Goal: Feedback & Contribution: Submit feedback/report problem

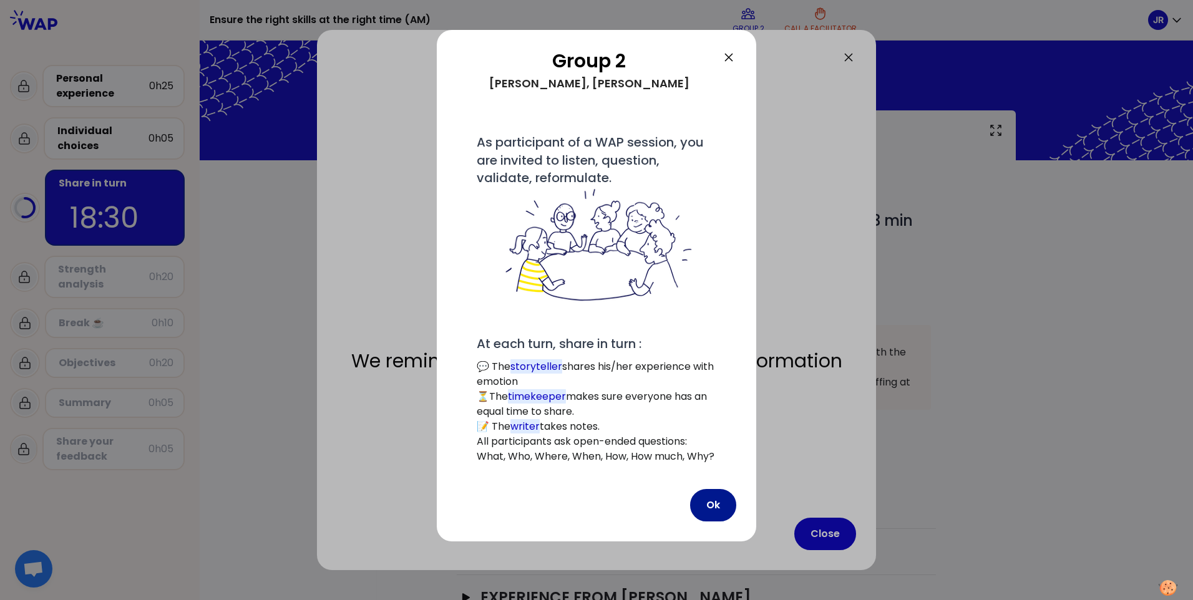
click at [703, 501] on button "Ok" at bounding box center [713, 505] width 46 height 32
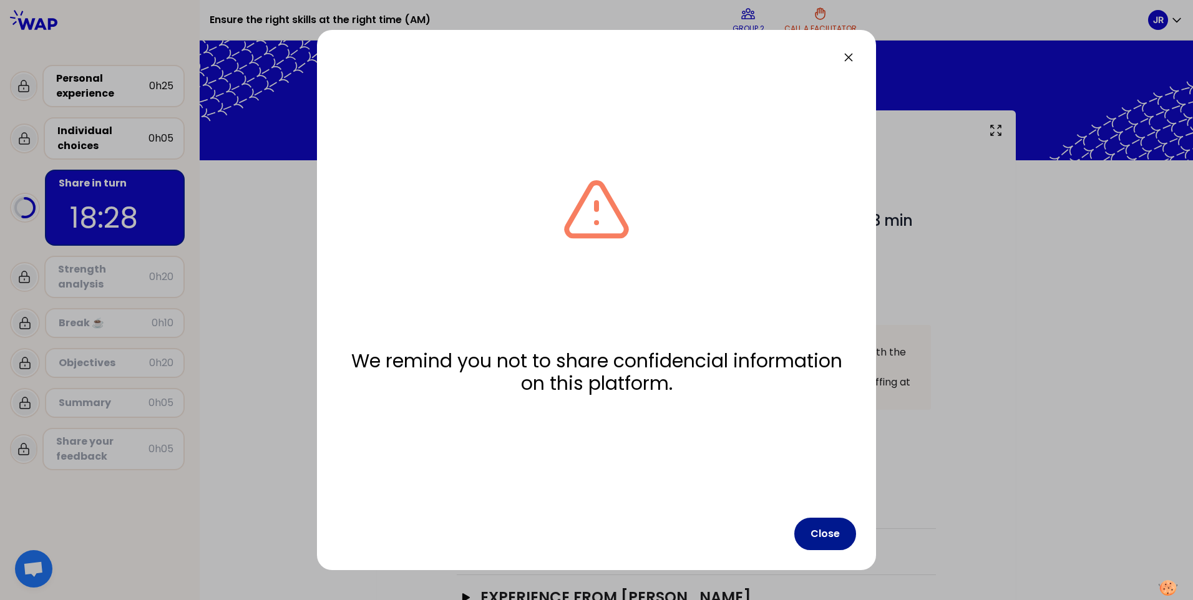
click at [827, 533] on button "Close" at bounding box center [826, 534] width 62 height 32
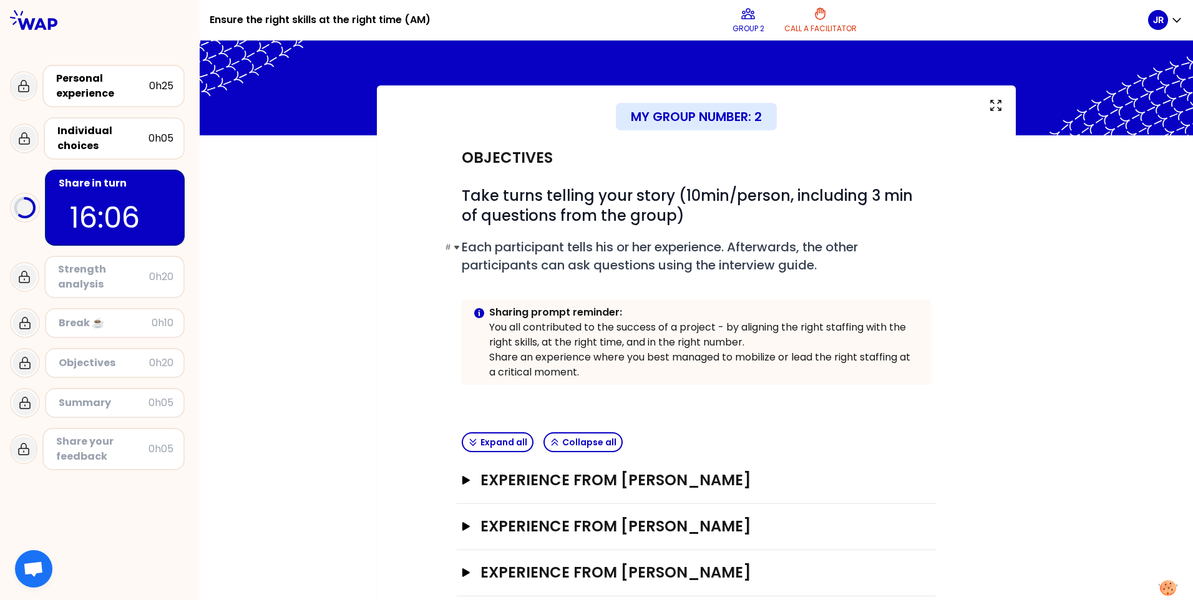
scroll to position [46, 0]
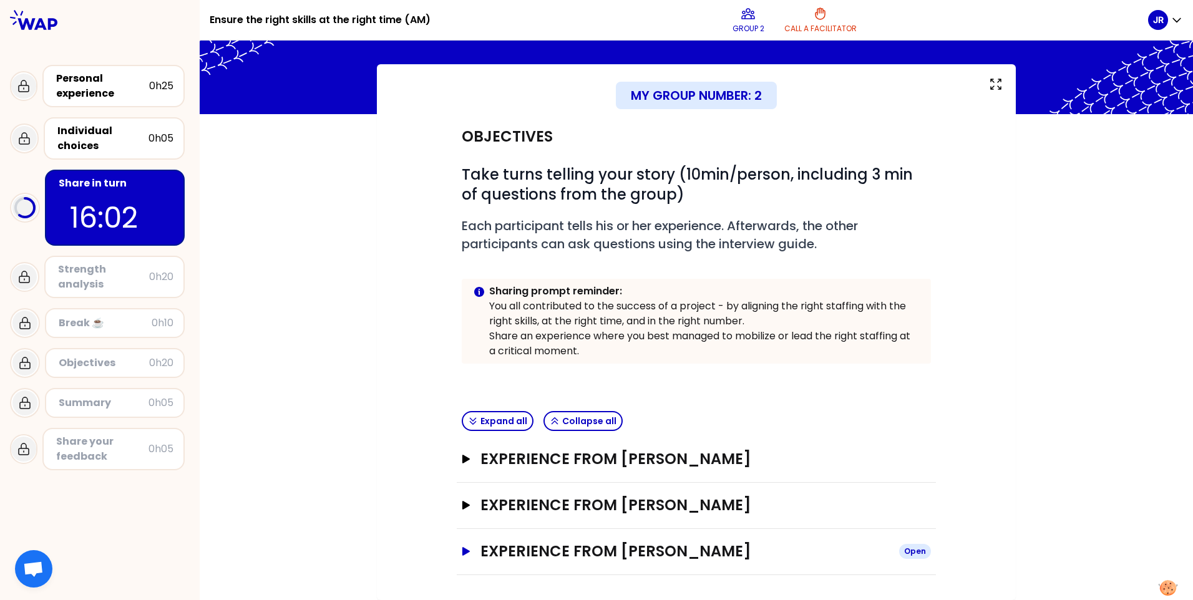
click at [463, 554] on icon "button" at bounding box center [466, 551] width 7 height 9
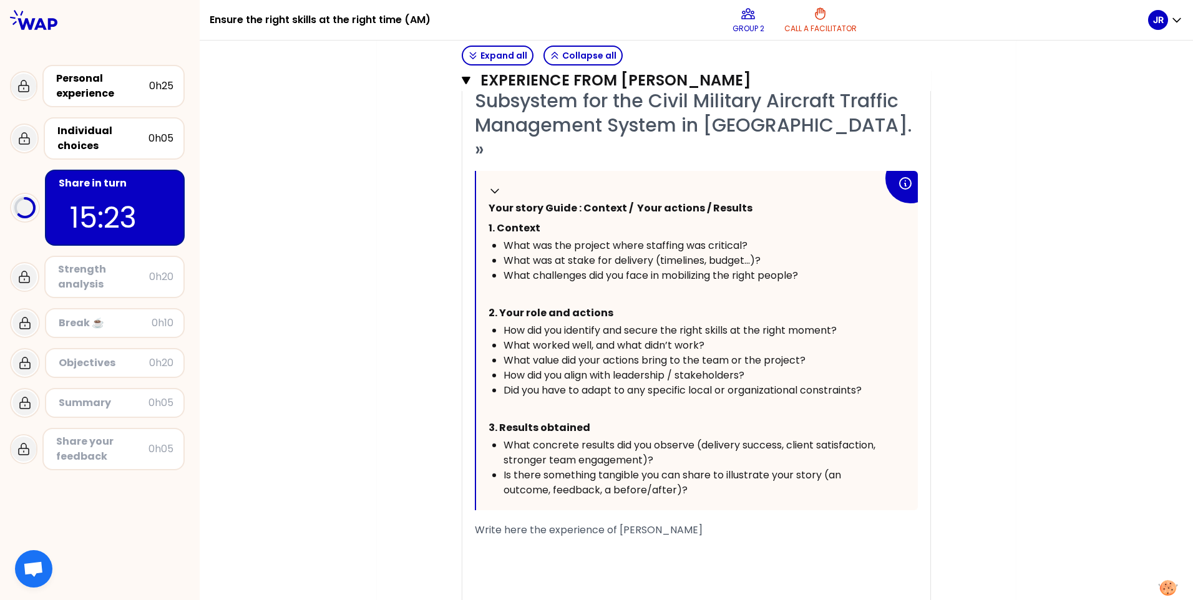
scroll to position [674, 0]
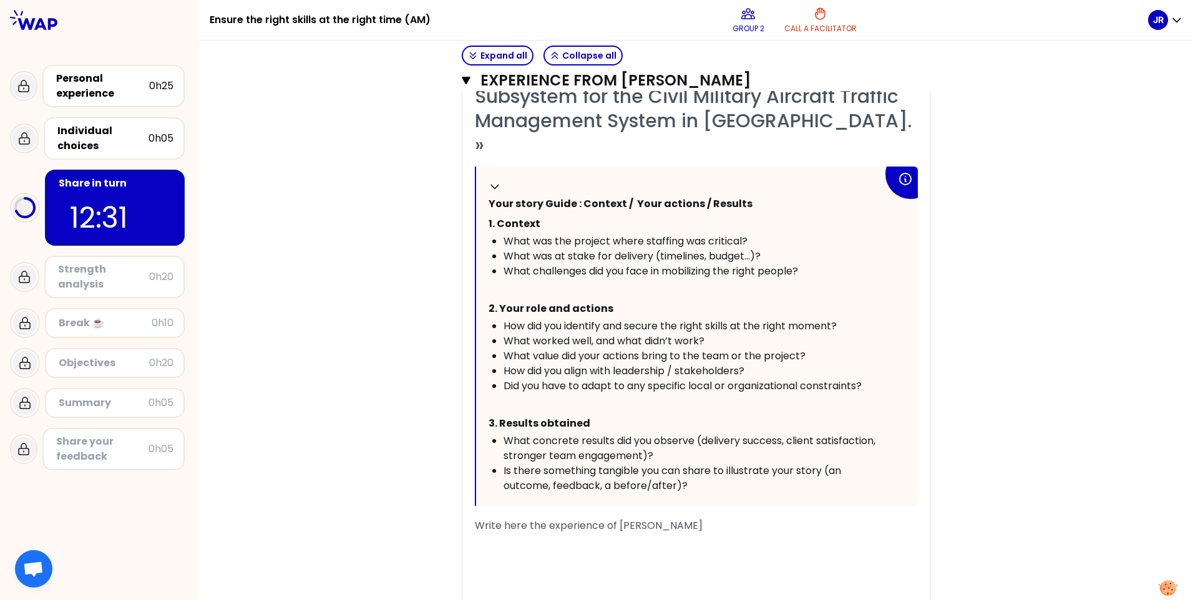
click at [341, 422] on div "My group number: 2 Objectives # Take turns telling your story (10min/person, in…" at bounding box center [697, 61] width 994 height 1251
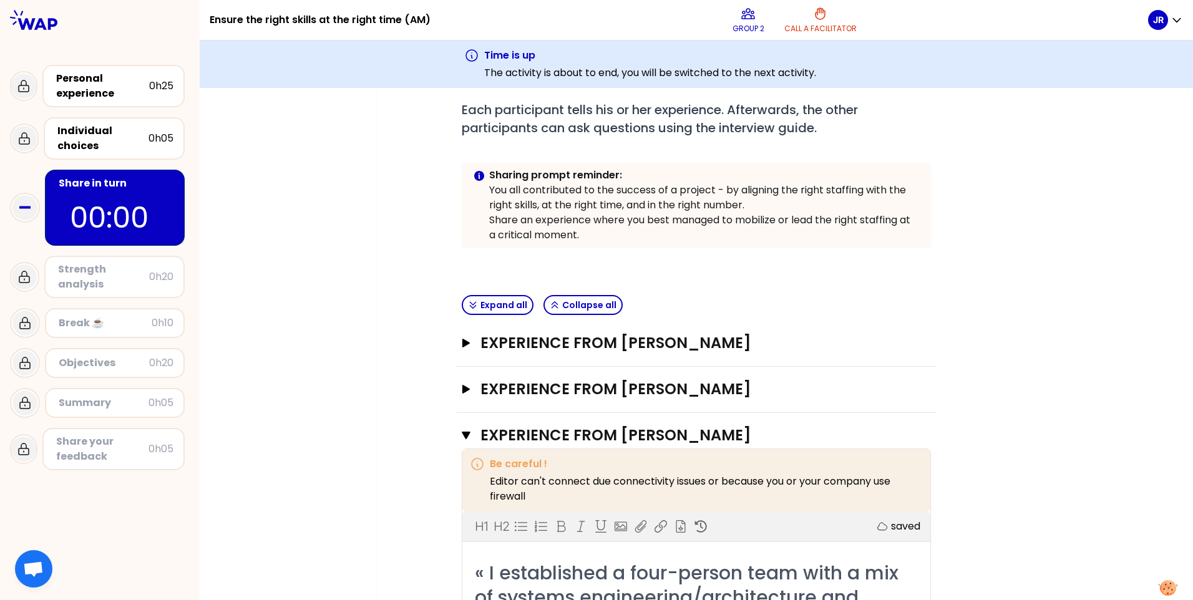
scroll to position [375, 0]
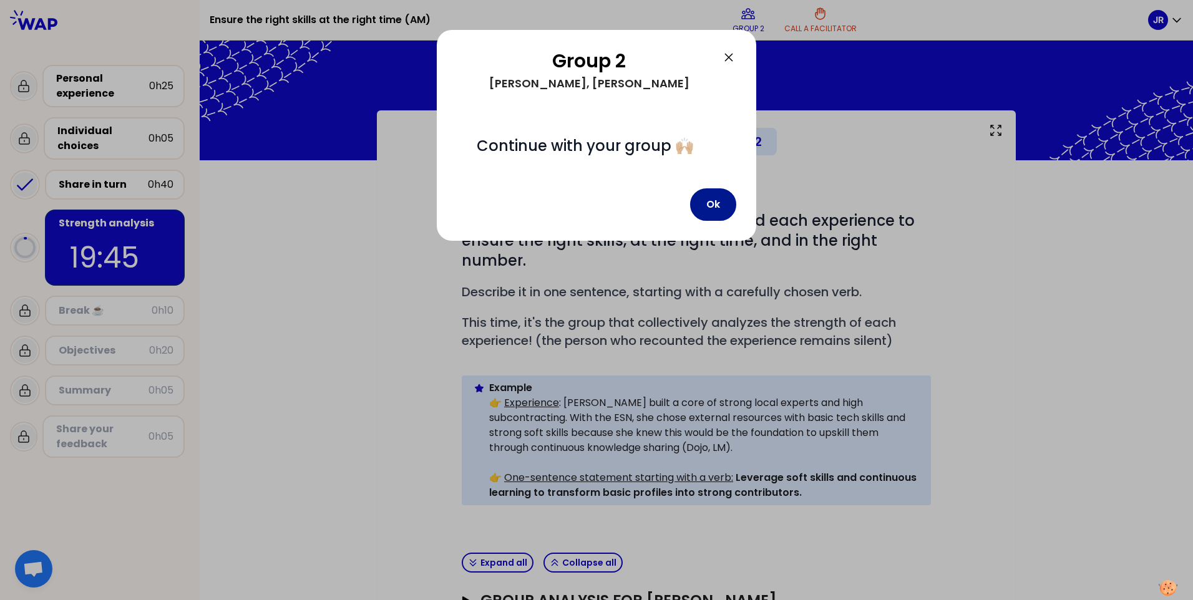
click at [706, 205] on button "Ok" at bounding box center [713, 205] width 46 height 32
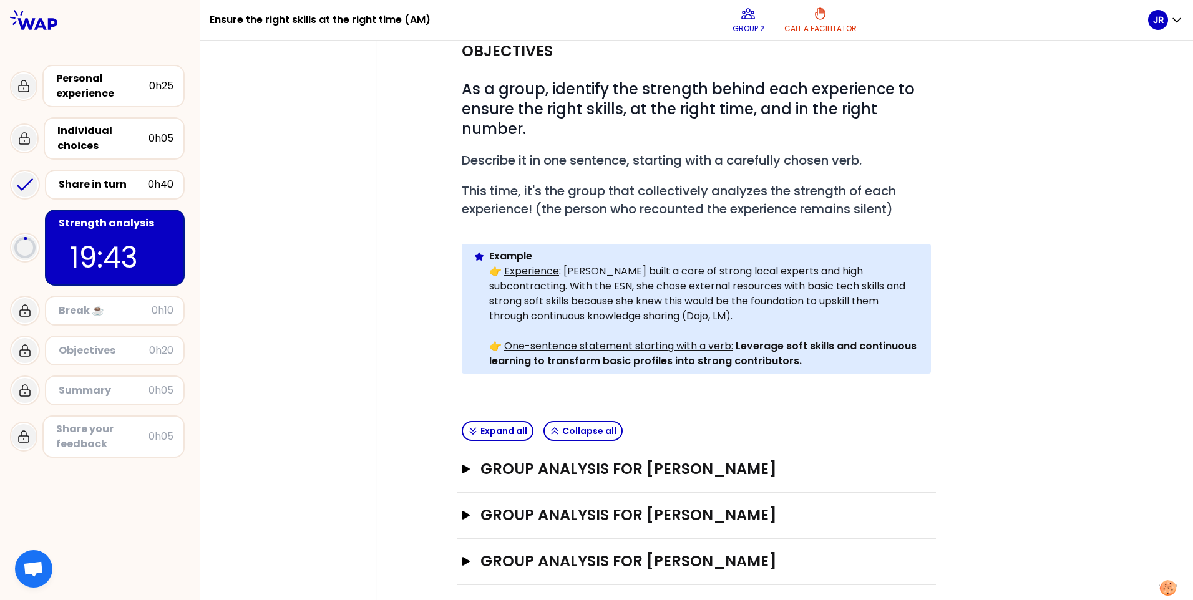
scroll to position [142, 0]
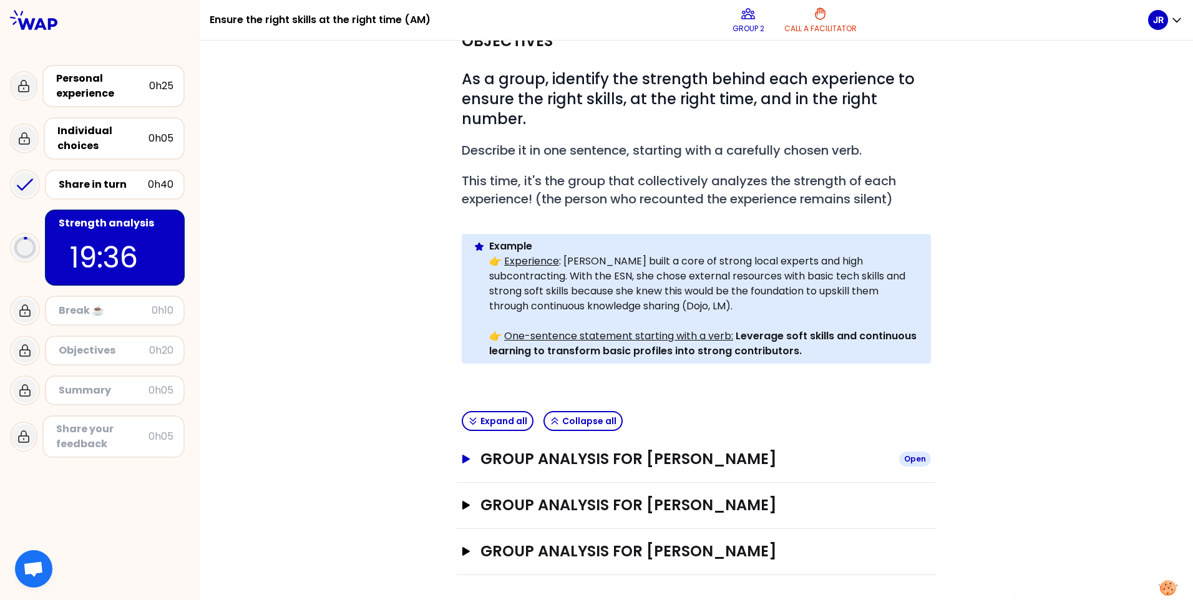
click at [463, 456] on icon "button" at bounding box center [466, 459] width 7 height 9
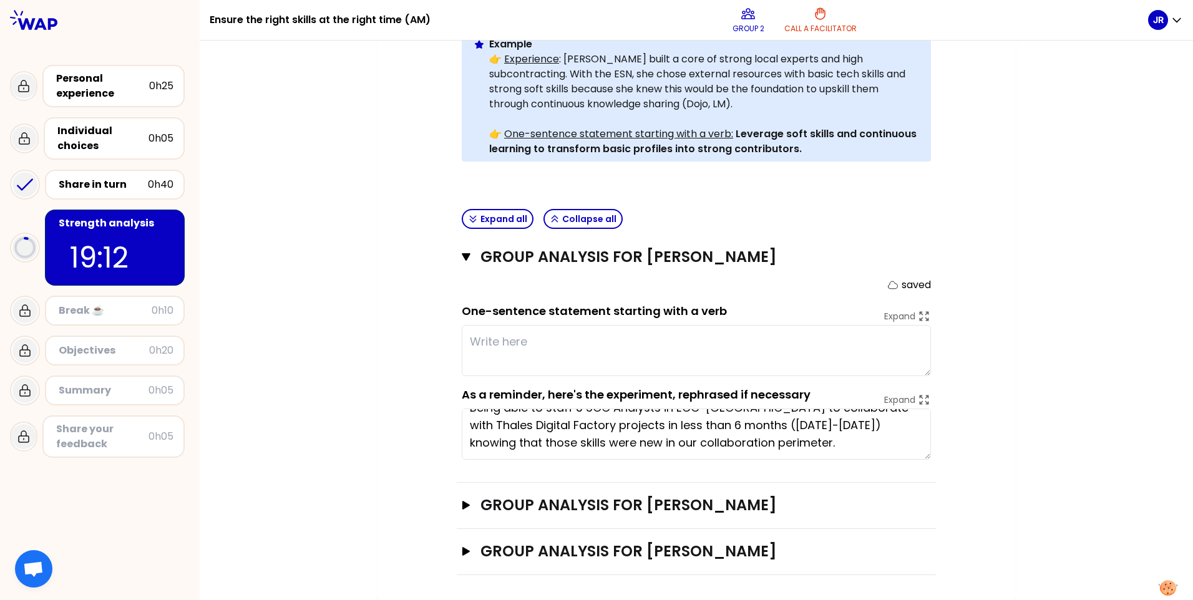
scroll to position [0, 0]
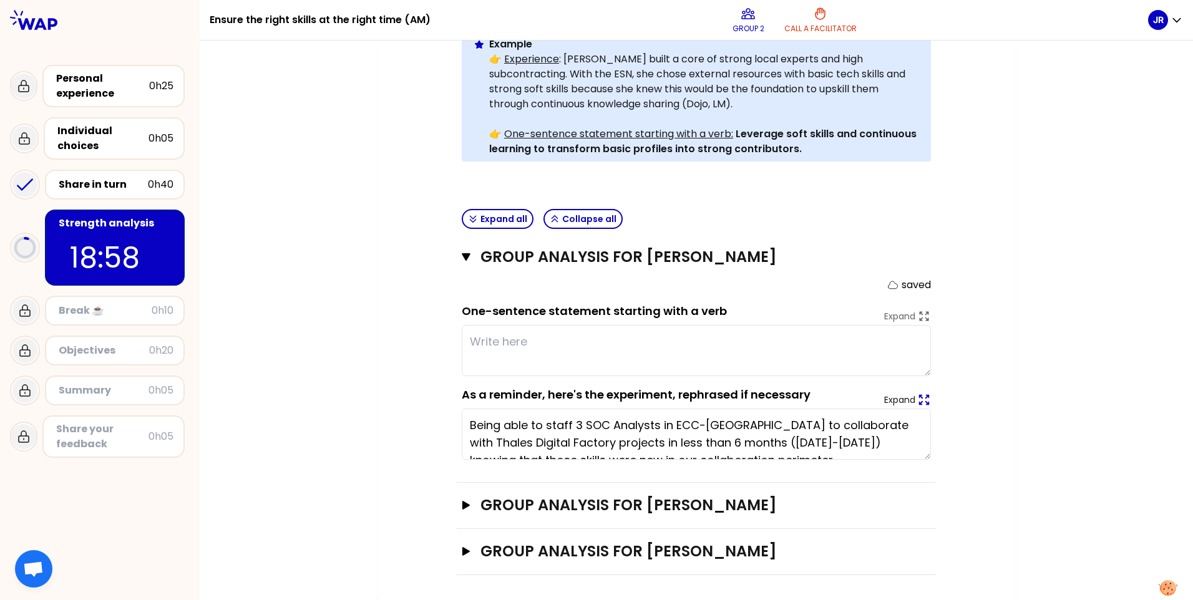
click at [918, 400] on icon at bounding box center [925, 400] width 14 height 14
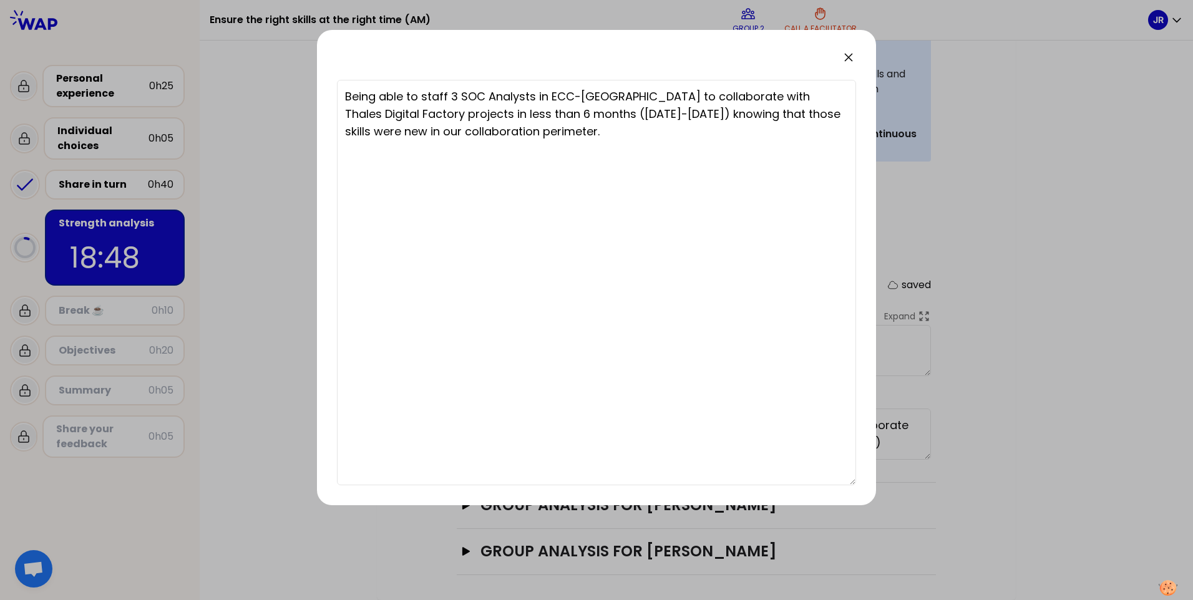
click at [848, 54] on icon at bounding box center [848, 57] width 15 height 15
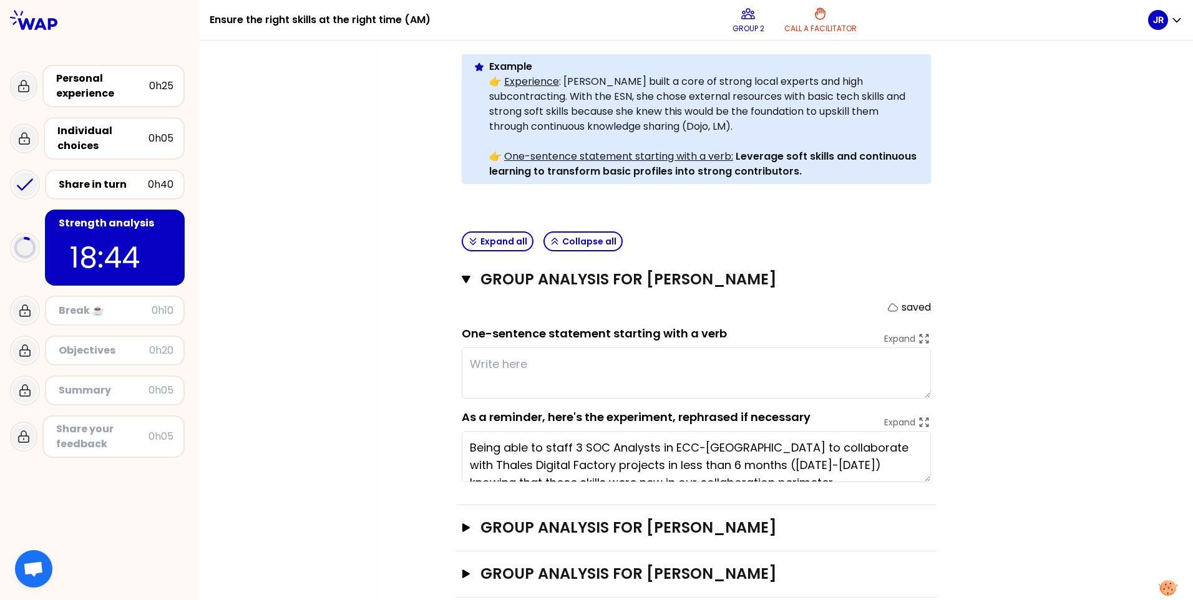
scroll to position [344, 0]
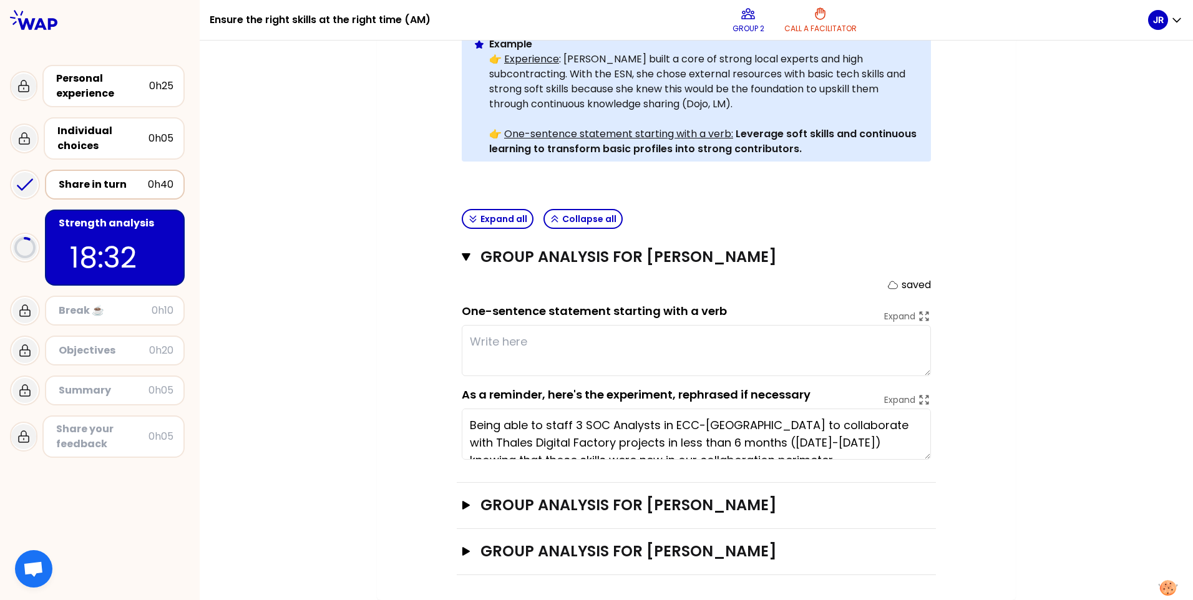
click at [80, 181] on div "Share in turn" at bounding box center [103, 184] width 89 height 15
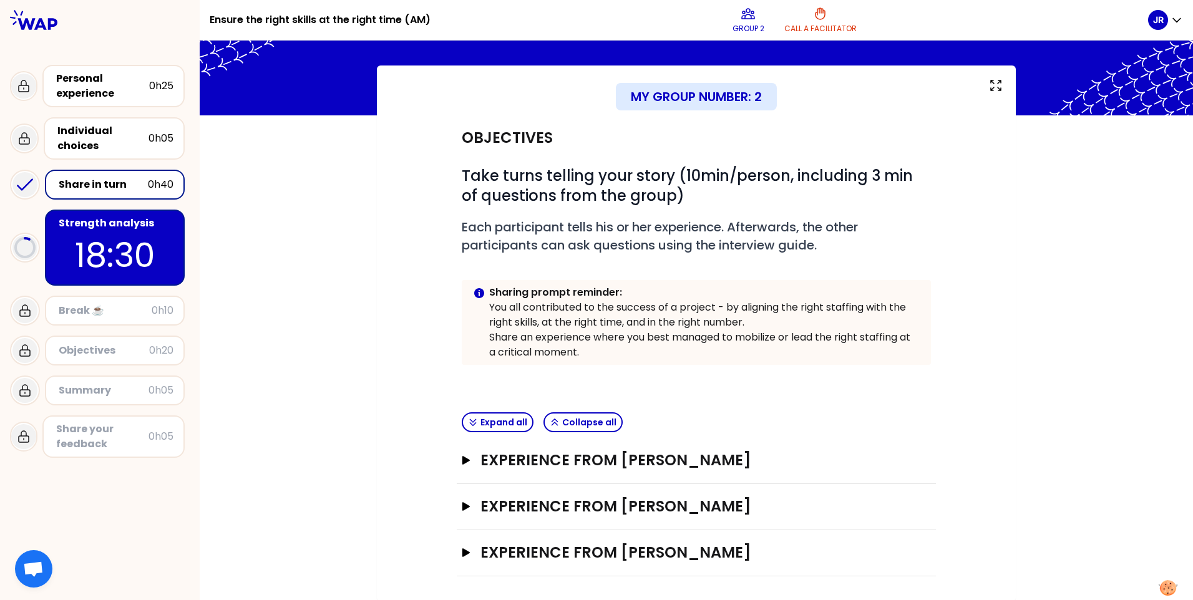
scroll to position [46, 0]
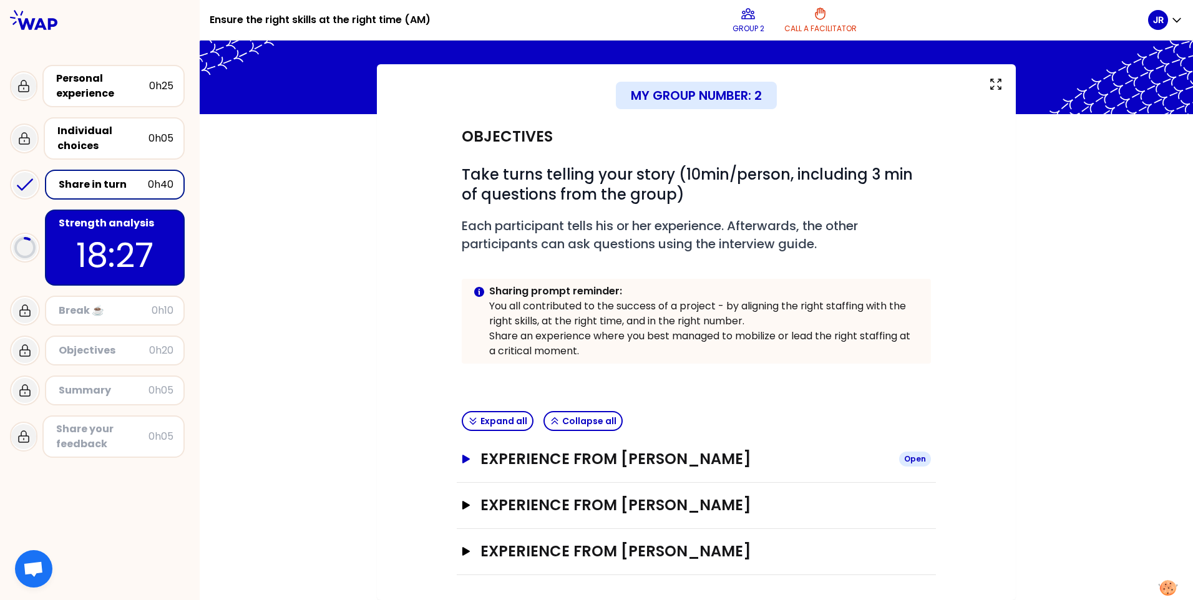
click at [463, 457] on icon "button" at bounding box center [466, 459] width 7 height 9
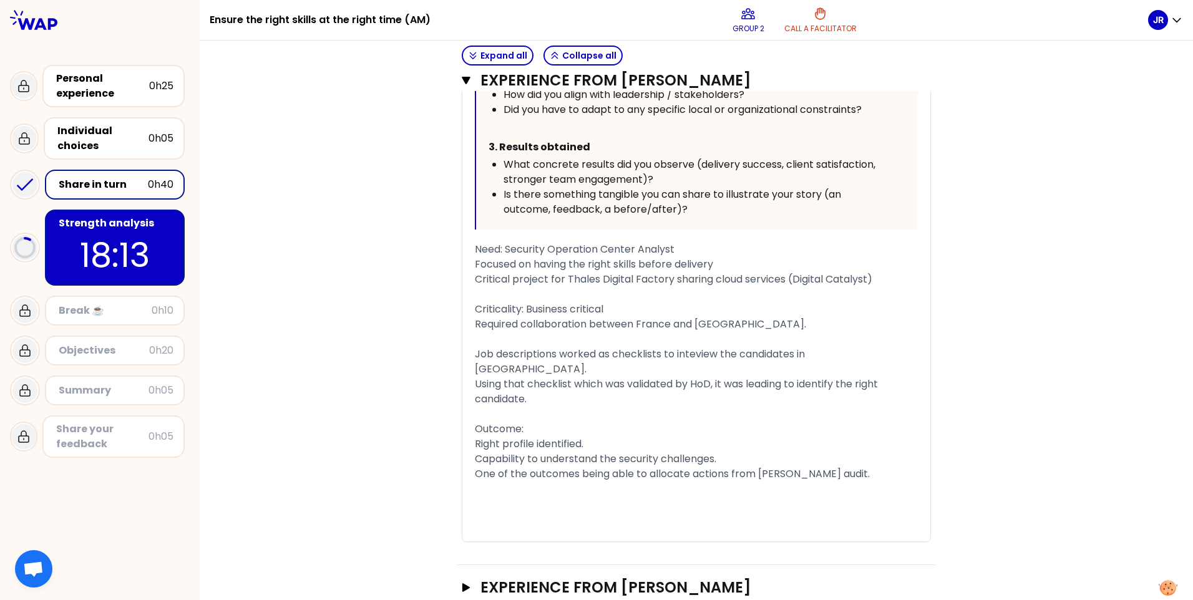
scroll to position [811, 0]
click at [552, 375] on span "Using that checklist which was validated by HoD, it was leading to identify the…" at bounding box center [678, 389] width 406 height 29
click at [584, 435] on div "Right profile identified." at bounding box center [696, 442] width 443 height 15
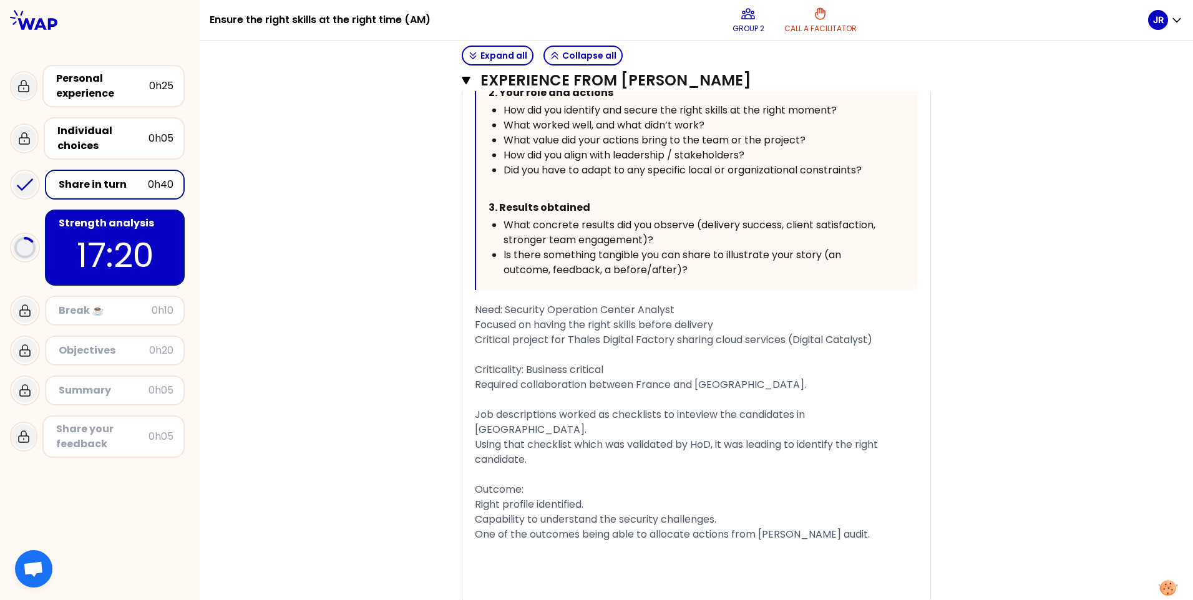
drag, startPoint x: 634, startPoint y: 323, endPoint x: 480, endPoint y: 321, distance: 153.6
click at [480, 321] on span "Focused on having the right skills before delivery" at bounding box center [594, 325] width 238 height 14
drag, startPoint x: 740, startPoint y: 387, endPoint x: 635, endPoint y: 384, distance: 104.3
click at [635, 384] on div "Required collaboration between France and Romania." at bounding box center [696, 385] width 443 height 15
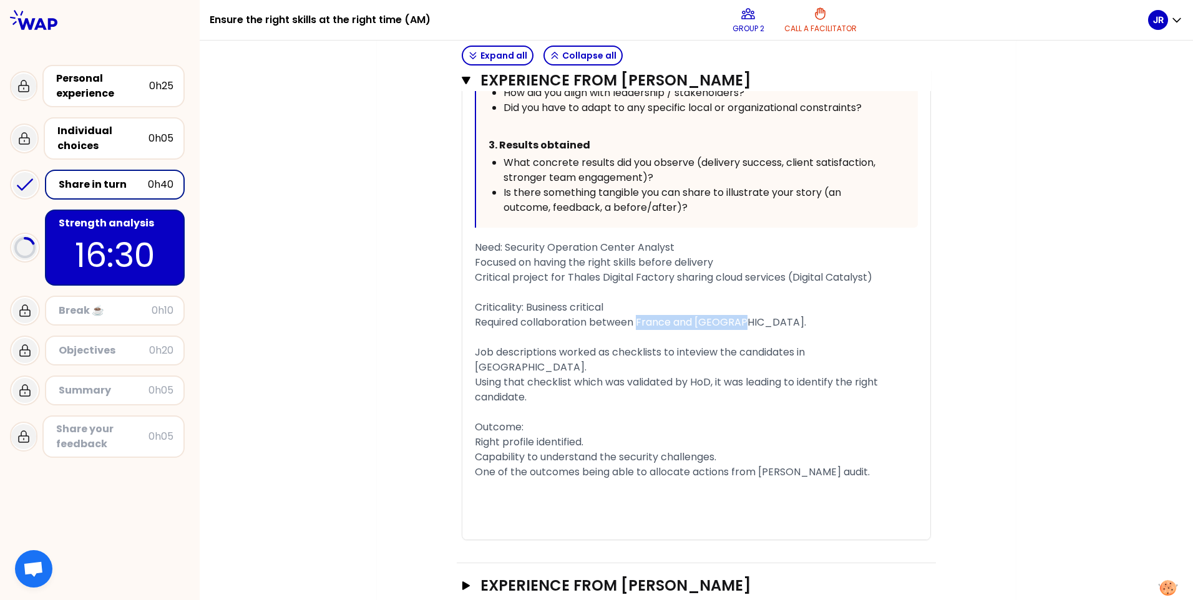
click at [95, 244] on p "16:30" at bounding box center [114, 255] width 117 height 49
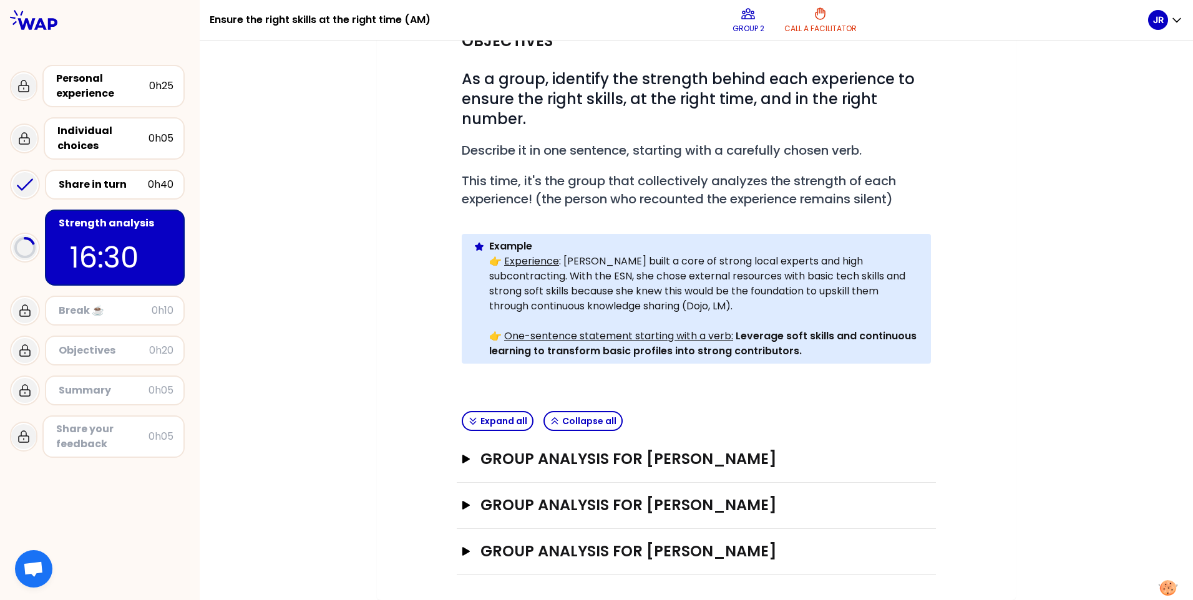
scroll to position [142, 0]
click at [461, 455] on icon "button" at bounding box center [466, 459] width 10 height 9
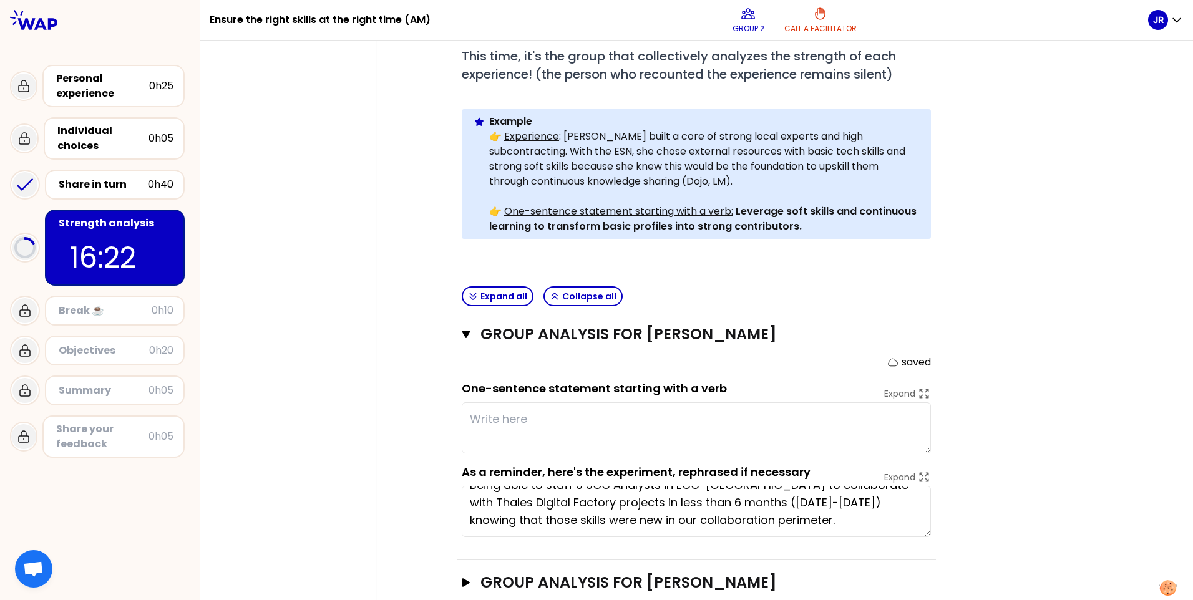
scroll to position [0, 0]
click at [86, 185] on div "Share in turn" at bounding box center [103, 184] width 89 height 15
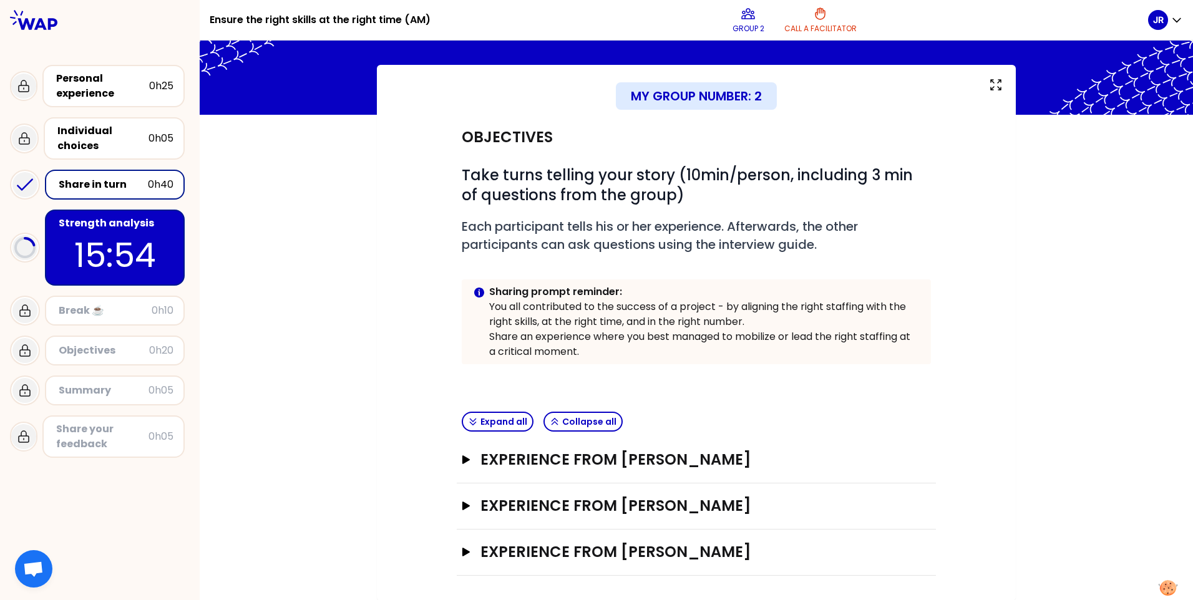
scroll to position [46, 0]
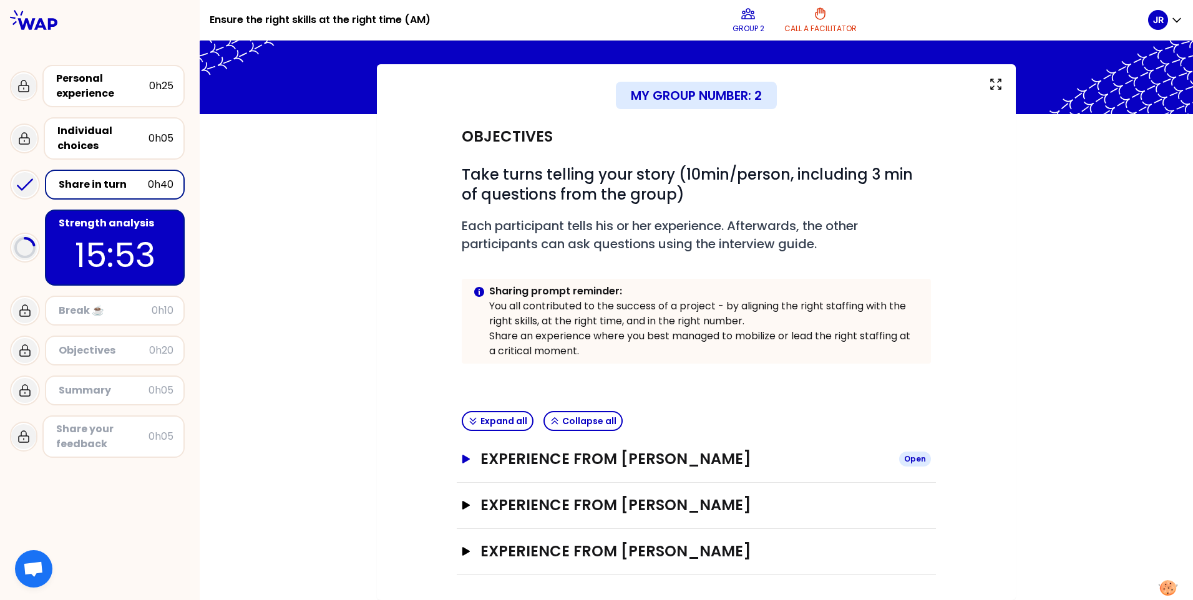
click at [463, 456] on icon "button" at bounding box center [466, 459] width 7 height 9
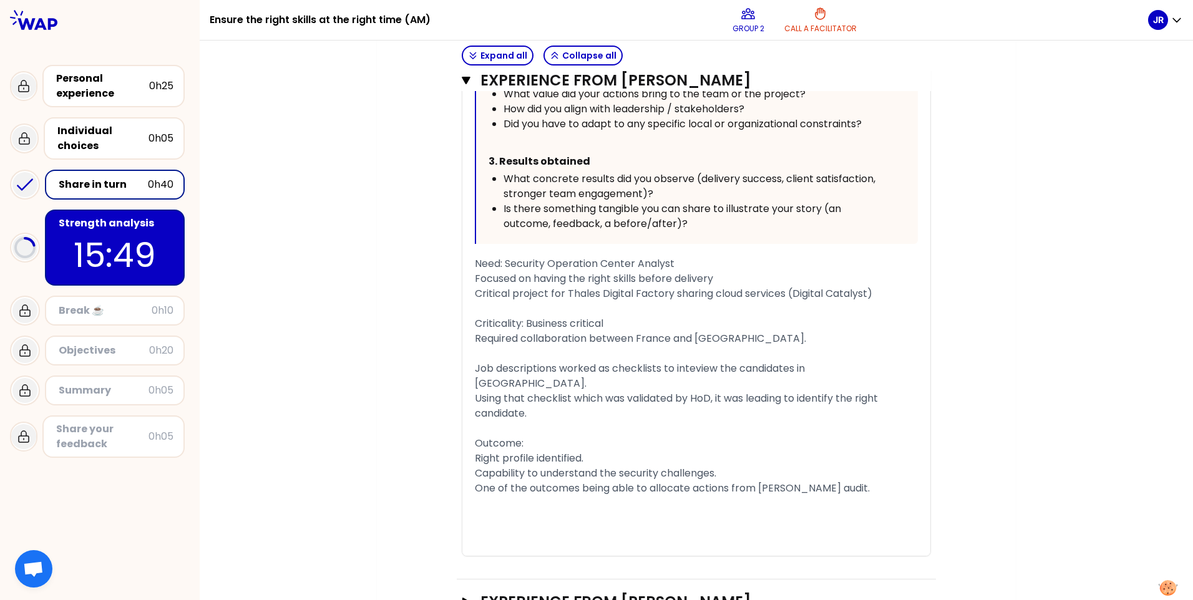
scroll to position [733, 0]
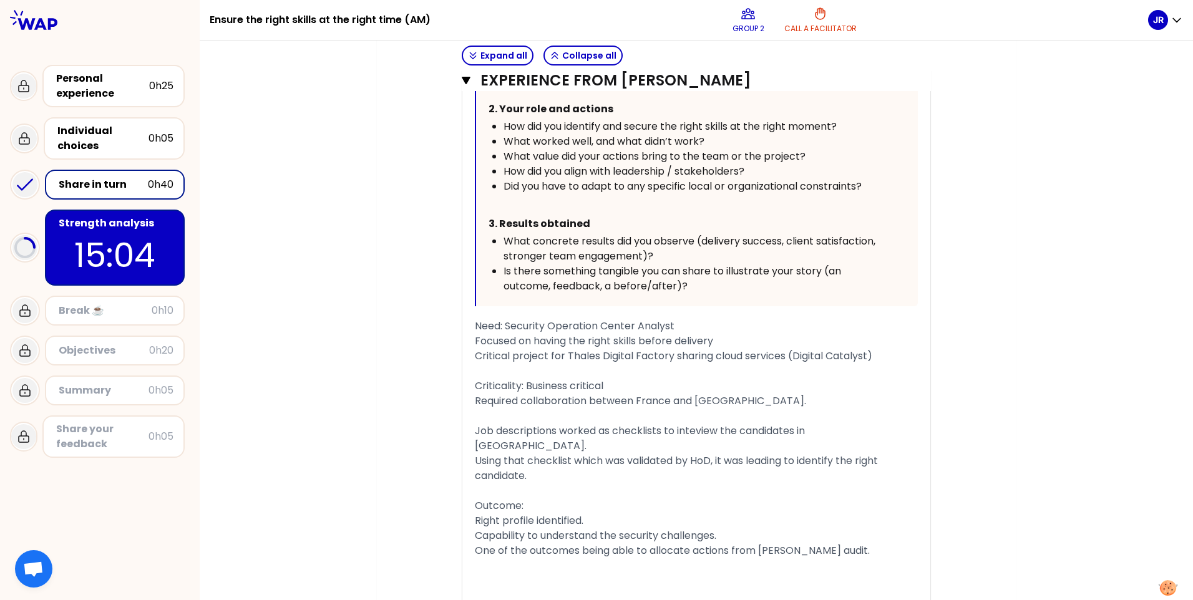
drag, startPoint x: 711, startPoint y: 446, endPoint x: 470, endPoint y: 443, distance: 241.0
click at [475, 454] on span "Using that checklist which was validated by HoD, it was leading to identify the…" at bounding box center [678, 468] width 406 height 29
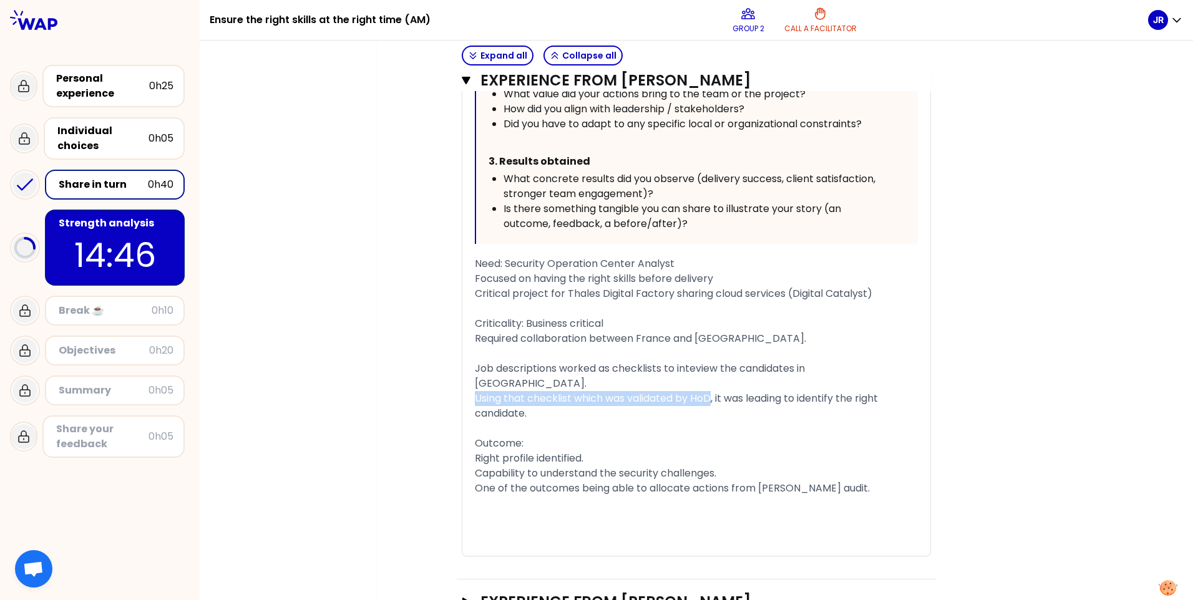
click at [586, 451] on div "Right profile identified." at bounding box center [696, 458] width 443 height 15
drag, startPoint x: 725, startPoint y: 456, endPoint x: 463, endPoint y: 463, distance: 261.6
click at [463, 463] on div "« Being able to staff 3 SOC Analysts in ECC-Romania to collaborate with Thales …" at bounding box center [697, 164] width 468 height 783
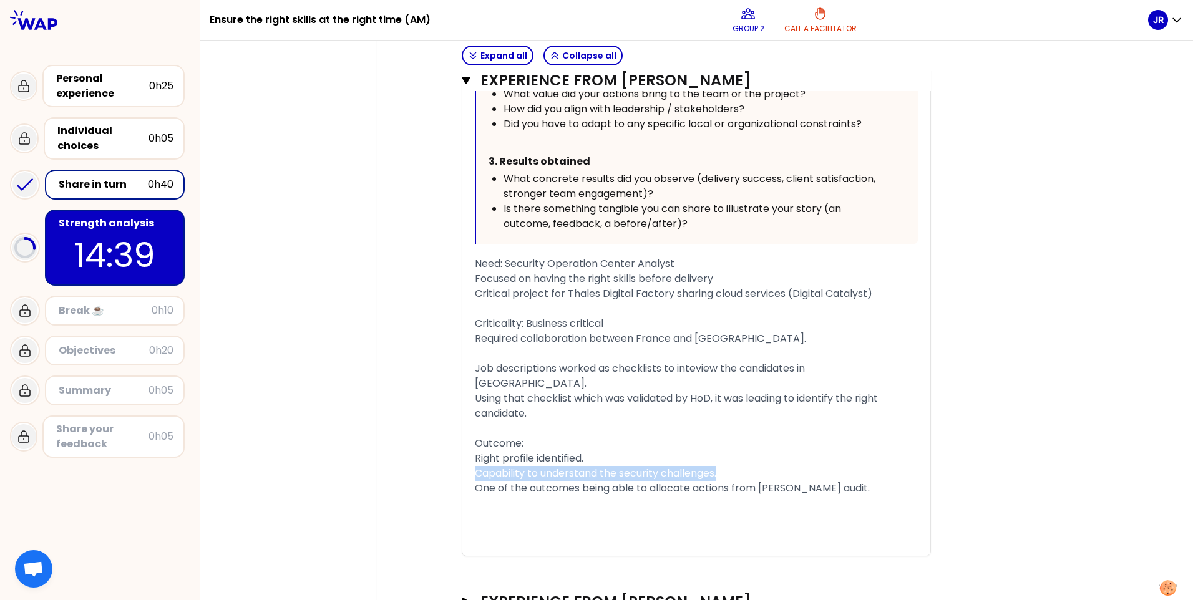
drag, startPoint x: 836, startPoint y: 476, endPoint x: 576, endPoint y: 474, distance: 259.7
click at [575, 481] on div "One of the outcomes being able to allocate actions from DARCI audit." at bounding box center [696, 488] width 443 height 15
drag, startPoint x: 721, startPoint y: 460, endPoint x: 463, endPoint y: 457, distance: 257.8
click at [463, 457] on div "« Being able to staff 3 SOC Analysts in ECC-Romania to collaborate with Thales …" at bounding box center [697, 164] width 468 height 783
click at [82, 249] on p "14:30" at bounding box center [114, 255] width 117 height 49
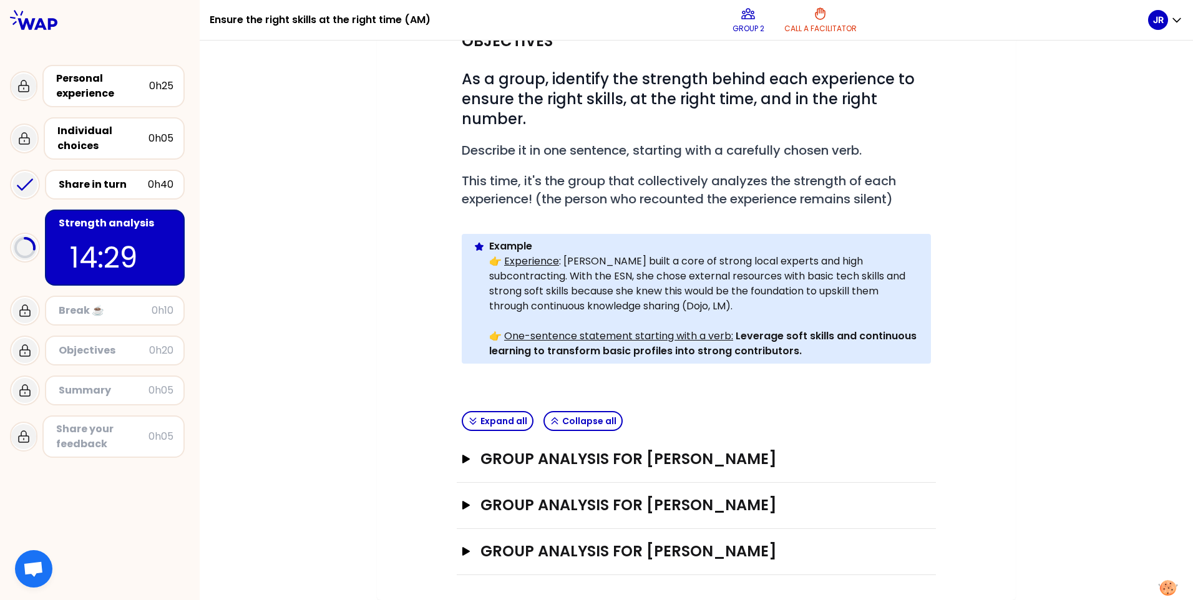
scroll to position [142, 0]
click at [463, 463] on icon "button" at bounding box center [466, 459] width 7 height 9
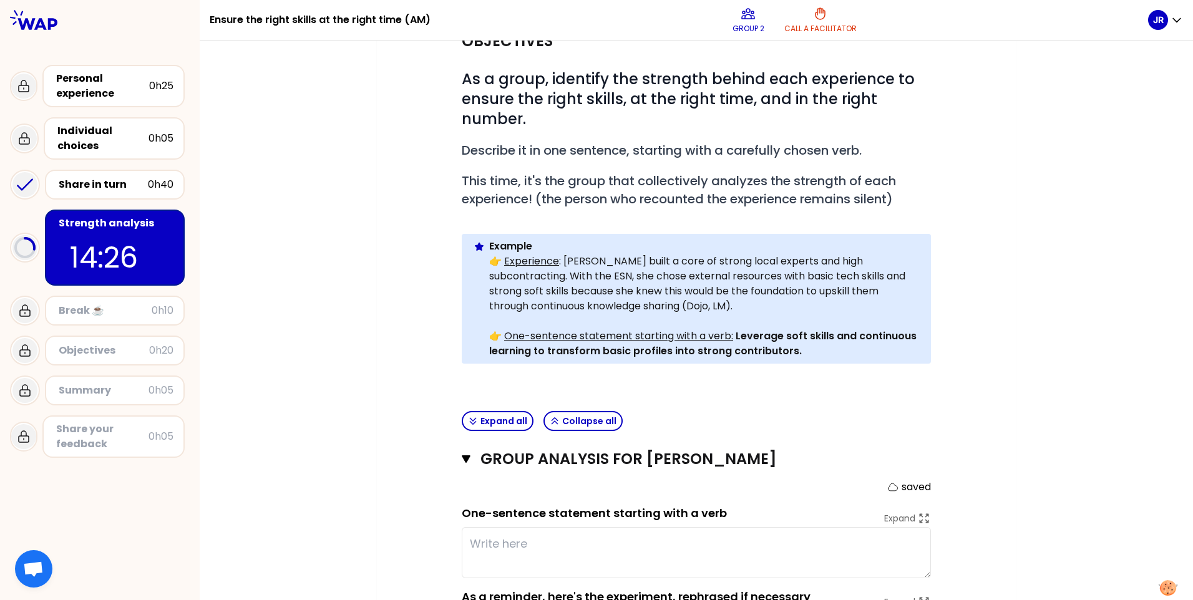
click at [506, 542] on textarea at bounding box center [696, 552] width 469 height 51
drag, startPoint x: 512, startPoint y: 541, endPoint x: 343, endPoint y: 549, distance: 168.7
click at [343, 549] on div "My group number: 2 Objectives # As a group, identify the strength behind each e…" at bounding box center [697, 386] width 994 height 834
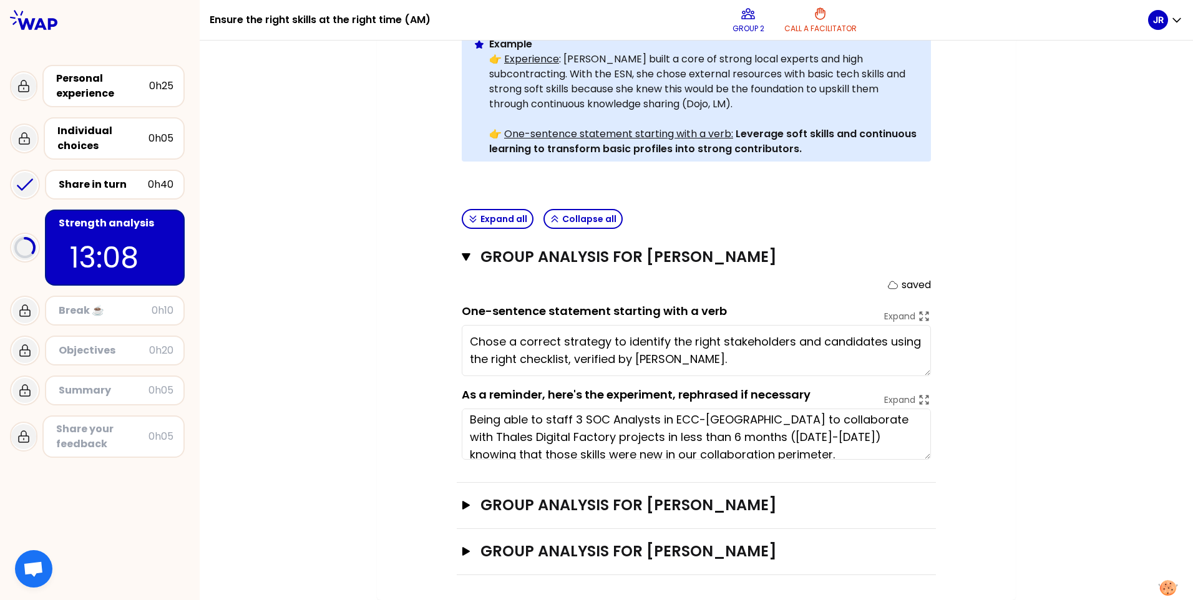
scroll to position [0, 0]
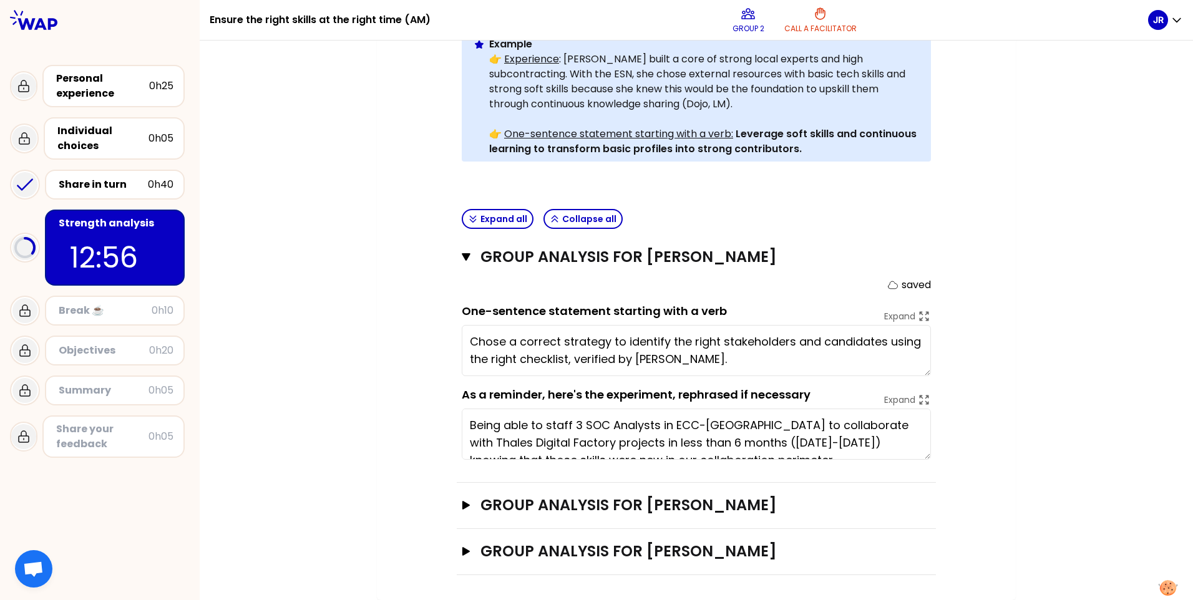
drag, startPoint x: 652, startPoint y: 360, endPoint x: 587, endPoint y: 362, distance: 64.3
click at [587, 362] on textarea "Chose a correct strategy to identify the right stakeholders and candidates usin…" at bounding box center [696, 350] width 469 height 51
click at [694, 359] on textarea "Chose a correct strategy to identify the right stakeholders and candidates usin…" at bounding box center [696, 350] width 469 height 51
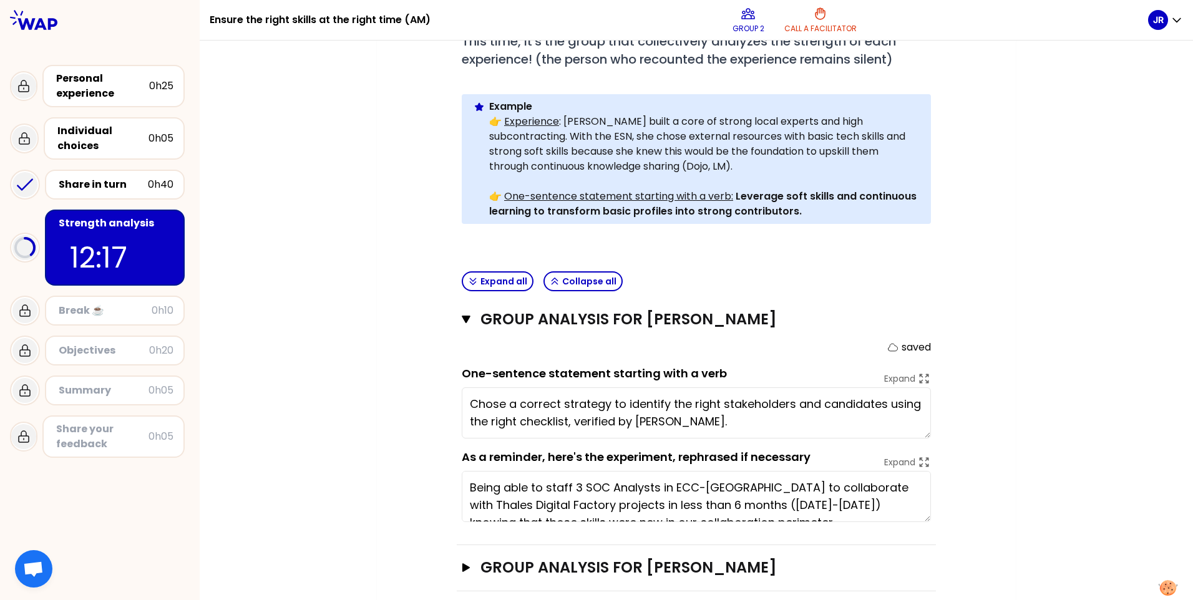
scroll to position [344, 0]
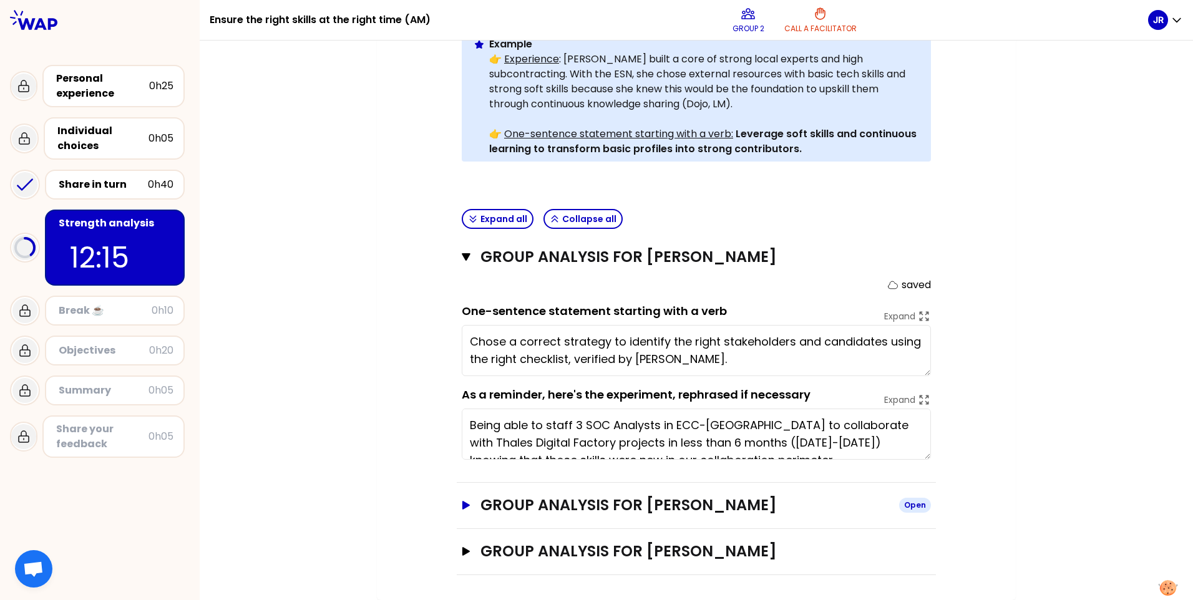
type textarea "Chose a correct strategy to identify the right stakeholders and candidates usin…"
click at [463, 503] on icon "button" at bounding box center [466, 505] width 7 height 9
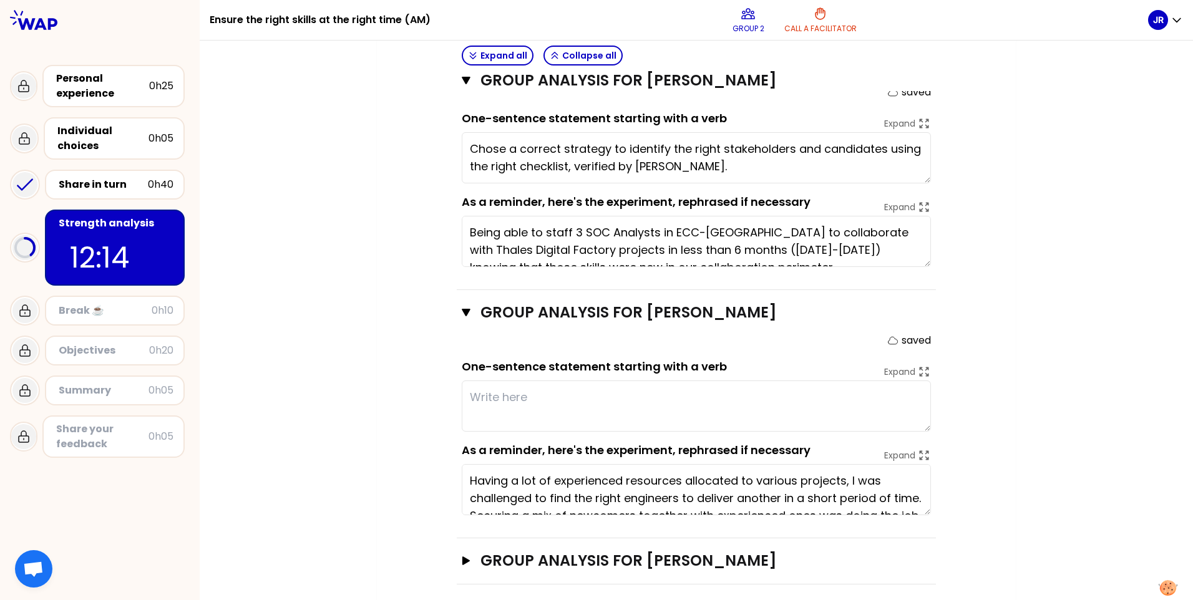
scroll to position [546, 0]
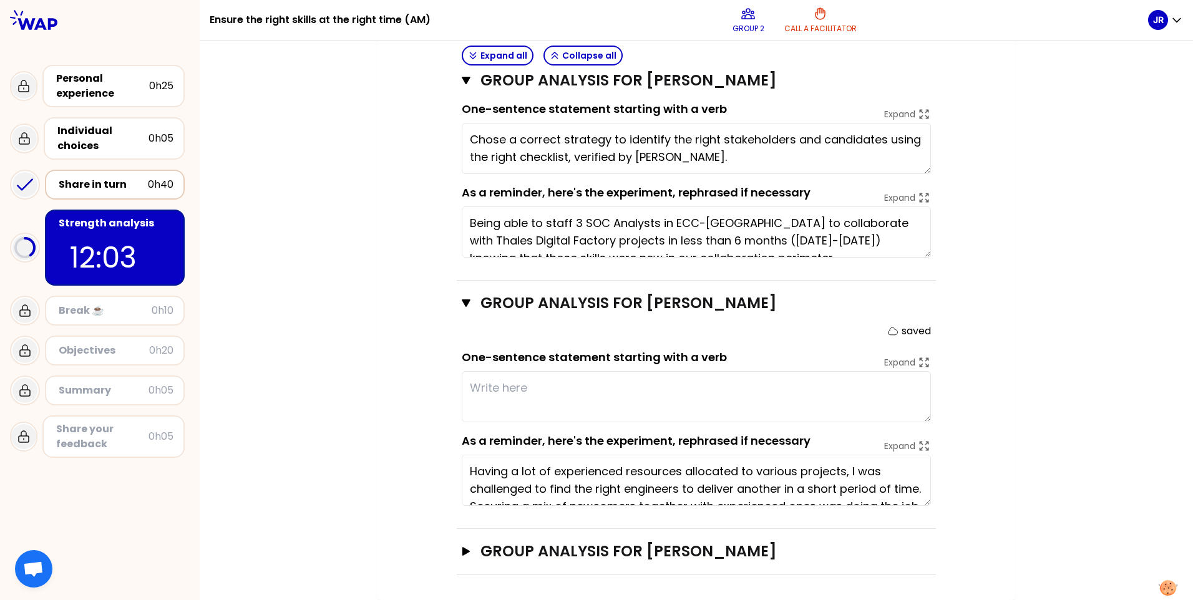
click at [89, 182] on div "Share in turn" at bounding box center [103, 184] width 89 height 15
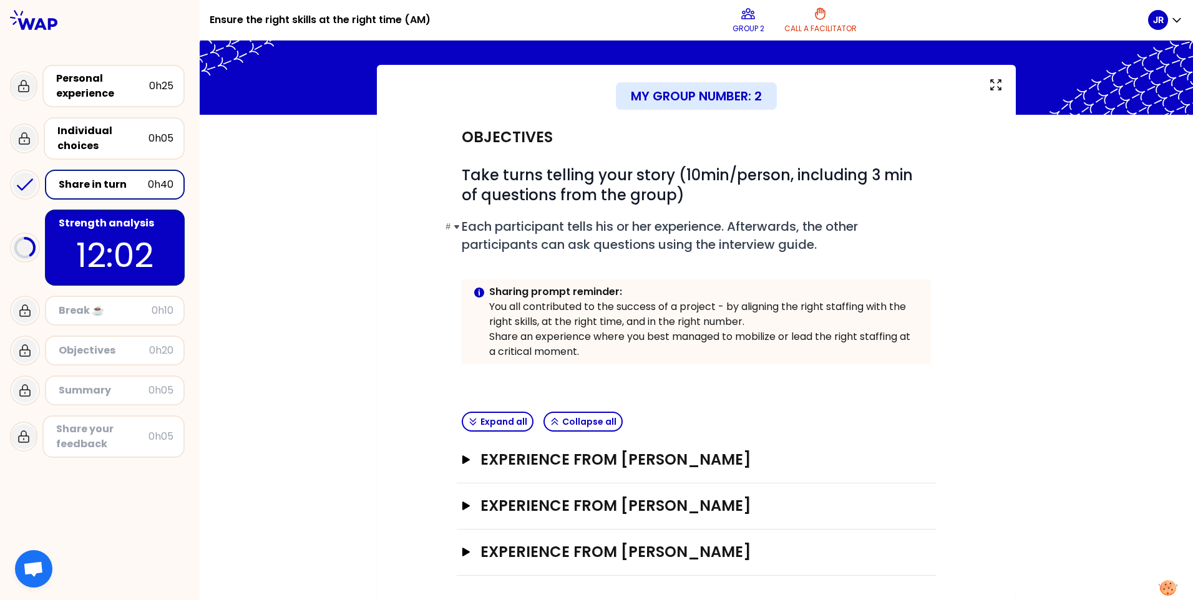
scroll to position [46, 0]
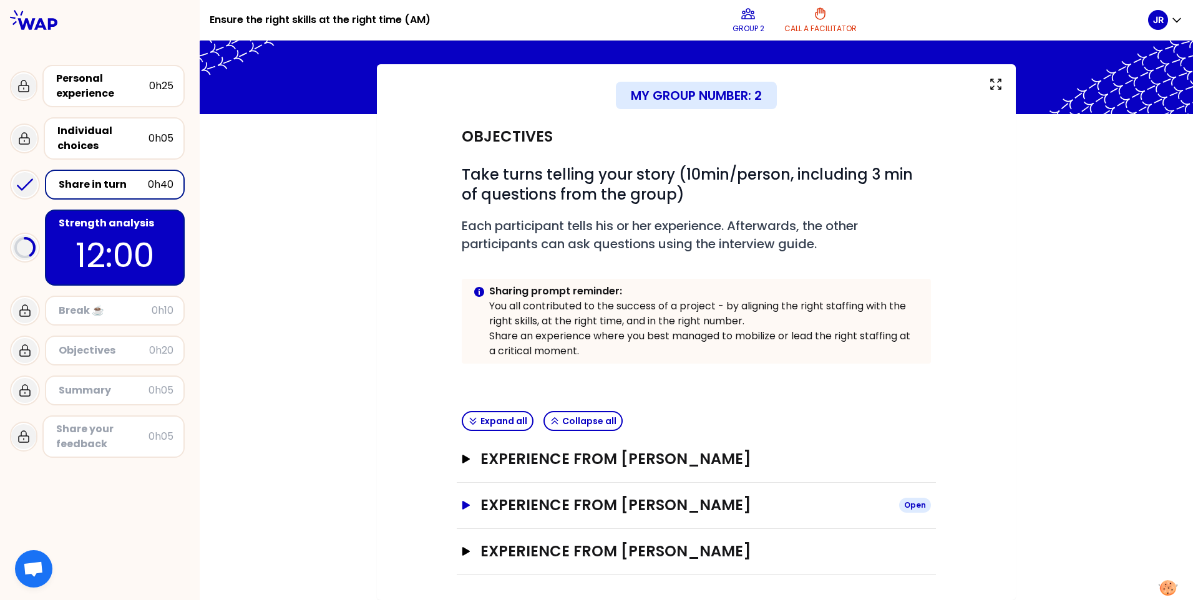
click at [461, 501] on icon "button" at bounding box center [466, 505] width 10 height 9
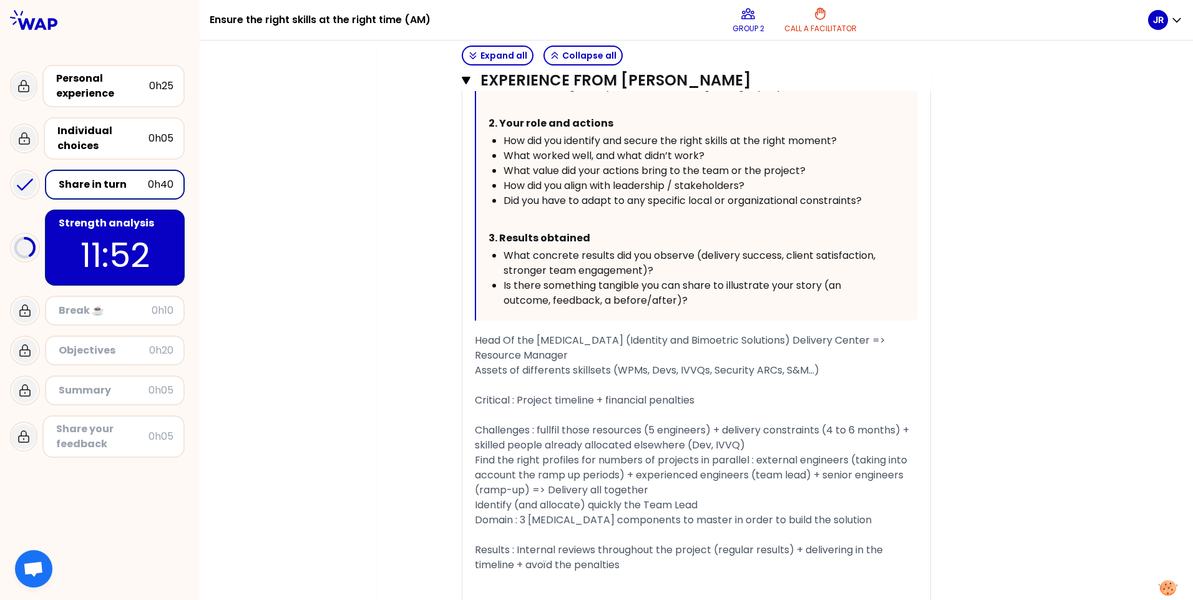
scroll to position [795, 0]
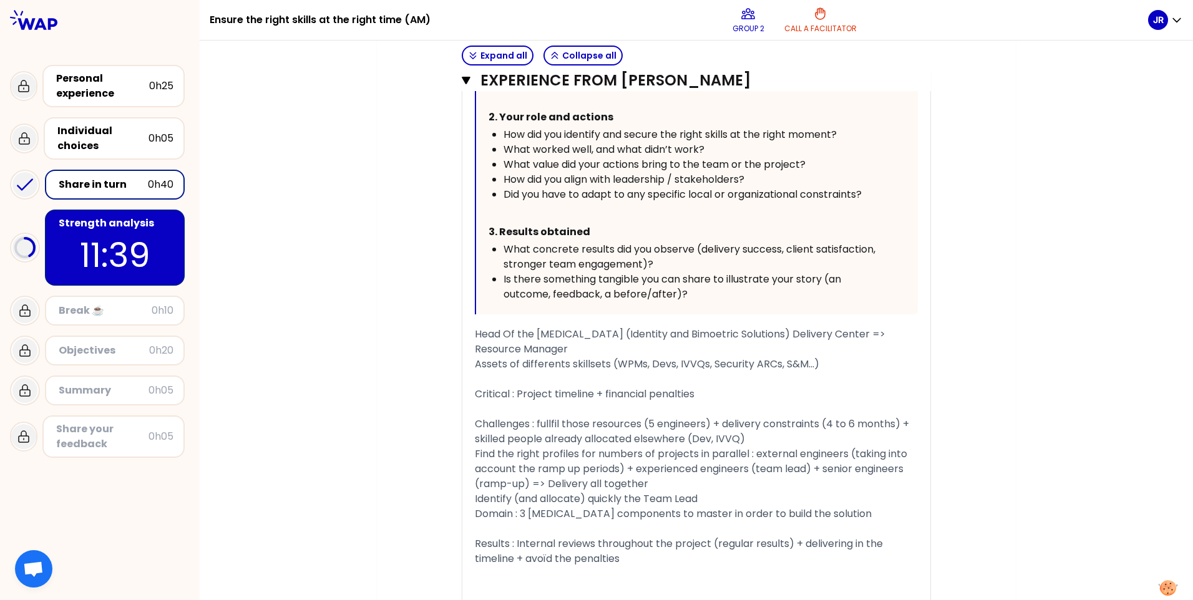
drag, startPoint x: 514, startPoint y: 376, endPoint x: 692, endPoint y: 380, distance: 177.9
click at [692, 387] on span "Critical : Project timeline + financial penalties" at bounding box center [585, 394] width 220 height 14
drag, startPoint x: 713, startPoint y: 332, endPoint x: 554, endPoint y: 333, distance: 159.8
click at [554, 333] on span "Head Of the IBS (Identity and Bimoetric Solutions) Delivery Center => Resource …" at bounding box center [681, 341] width 413 height 29
copy span "Identity and Bimoetric Solutions"
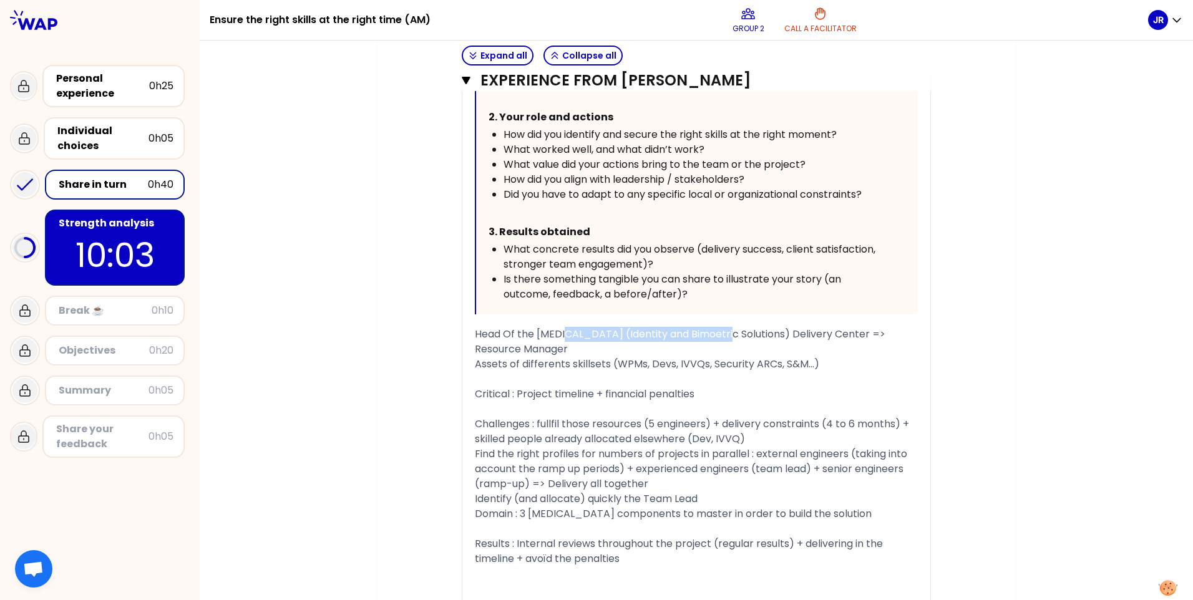
click at [102, 247] on p "10:03" at bounding box center [114, 255] width 117 height 49
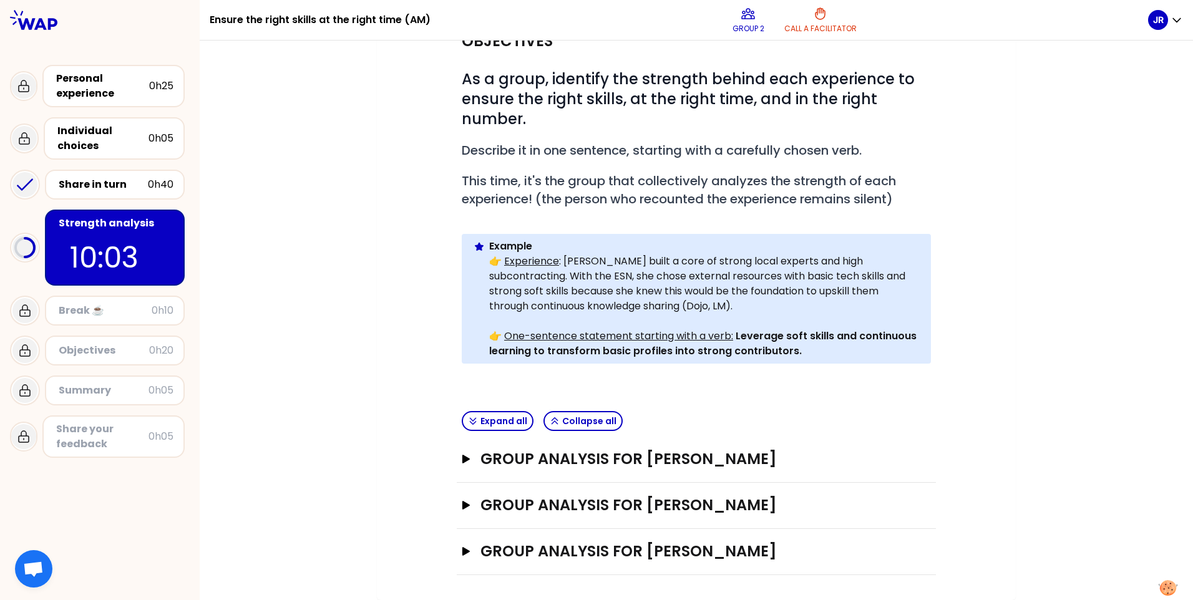
scroll to position [142, 0]
click at [463, 506] on icon "button" at bounding box center [466, 505] width 7 height 9
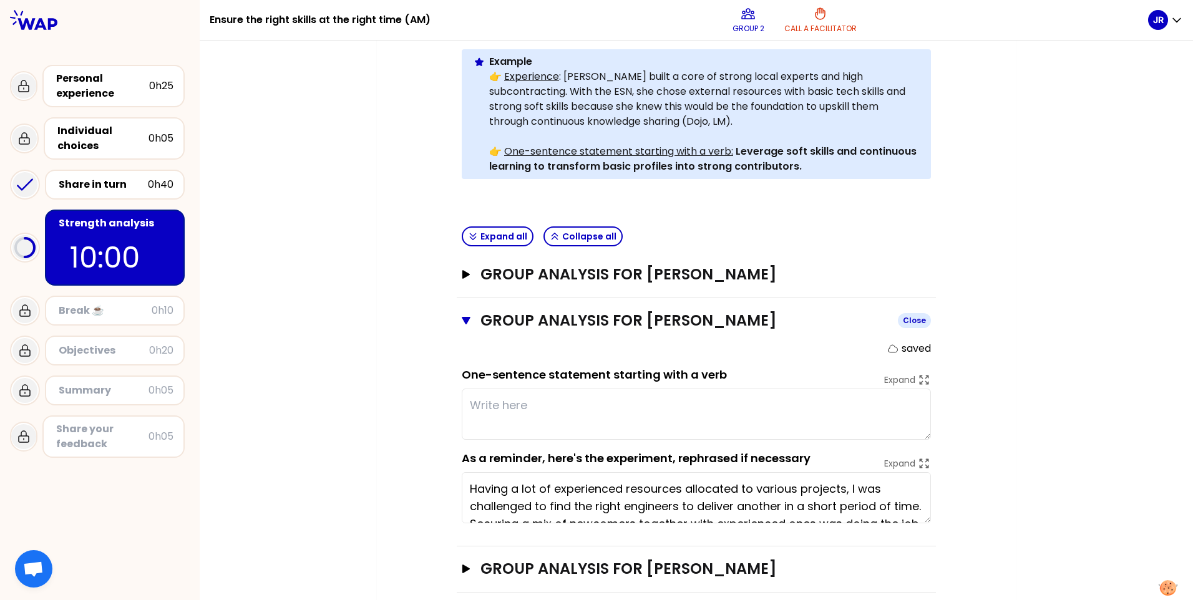
scroll to position [344, 0]
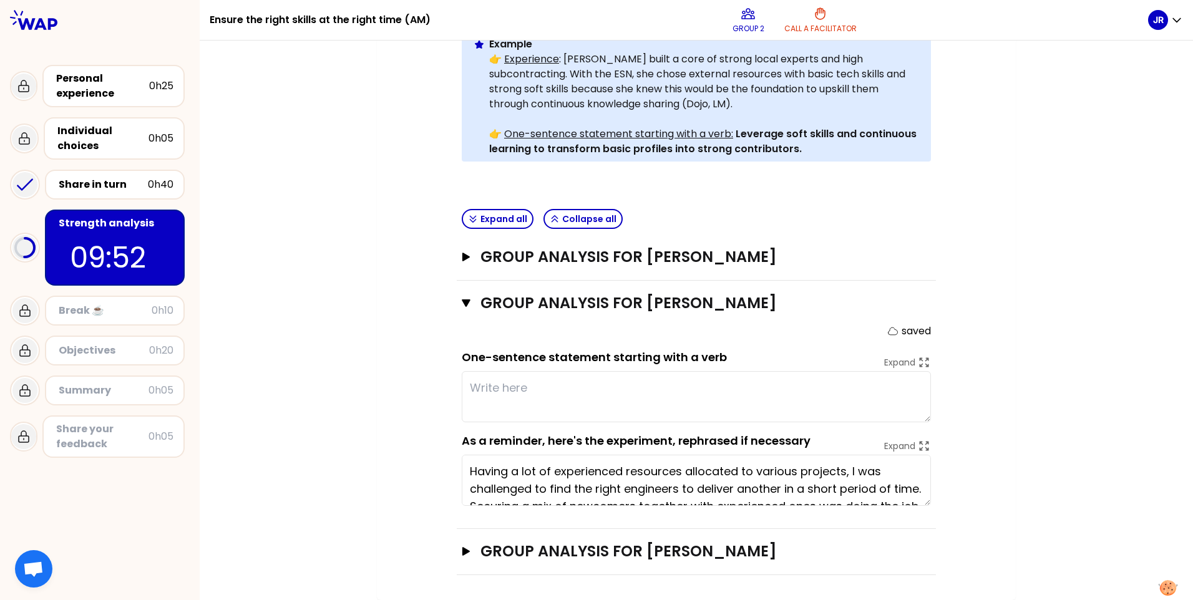
click at [479, 392] on textarea at bounding box center [696, 396] width 469 height 51
paste textarea "Identity and Bimoetric Solutions"
click at [466, 390] on textarea "Identity and Bimoetric Solutions" at bounding box center [696, 396] width 469 height 51
click at [503, 386] on textarea "Select Identity and Bimoetric Solutions" at bounding box center [696, 396] width 469 height 51
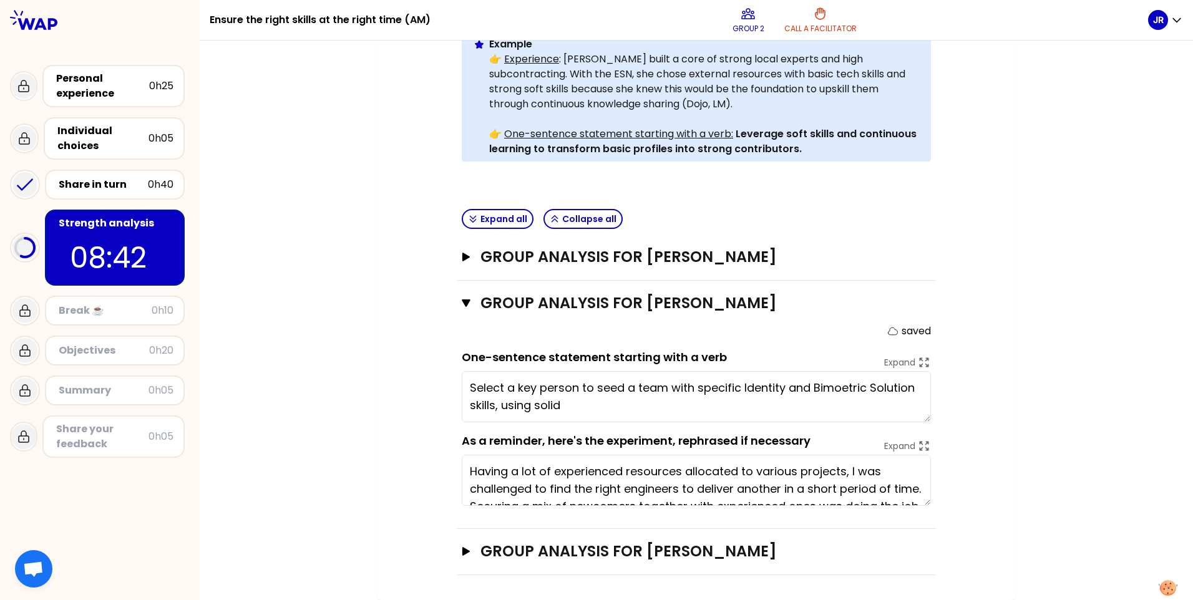
click at [832, 390] on textarea "Select a key person to seed a team with specific Identity and Bimoetric Solutio…" at bounding box center [696, 396] width 469 height 51
click at [627, 398] on textarea "Select a key person to seed a team with specific Identity and Biometric Solutio…" at bounding box center [696, 396] width 469 height 51
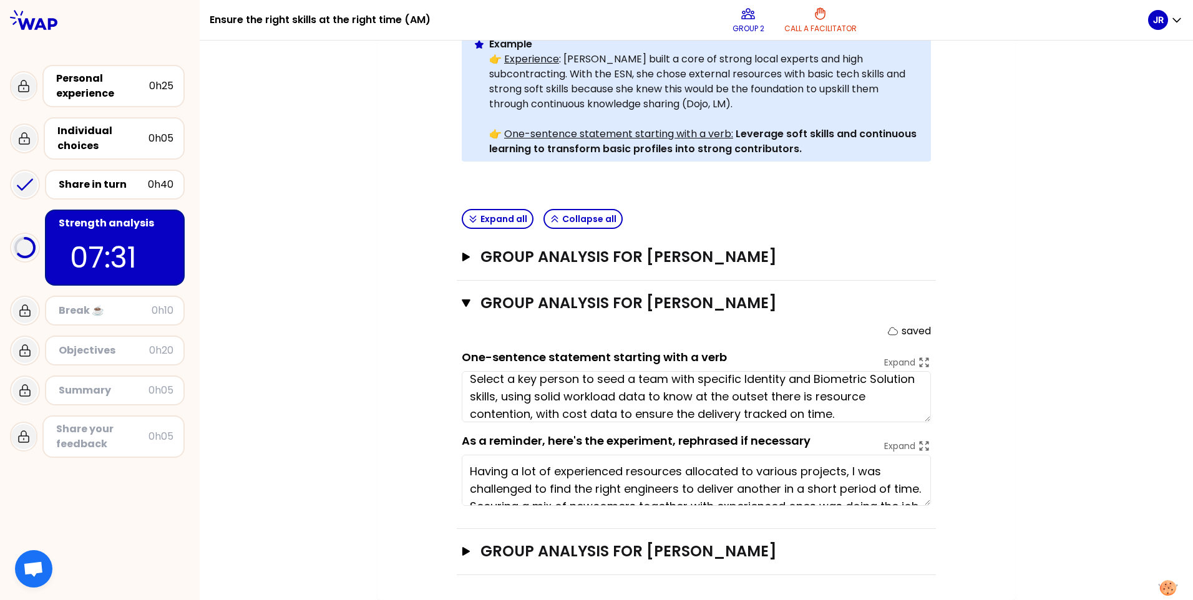
click at [594, 413] on textarea "Select a key person to seed a team with specific Identity and Biometric Solutio…" at bounding box center [696, 396] width 469 height 51
click at [595, 413] on textarea "Select a key person to seed a team with specific Identity and Biometric Solutio…" at bounding box center [696, 396] width 469 height 51
click at [669, 408] on textarea "Select a key person to seed a team with specific Identity and Biometric Solutio…" at bounding box center [696, 396] width 469 height 51
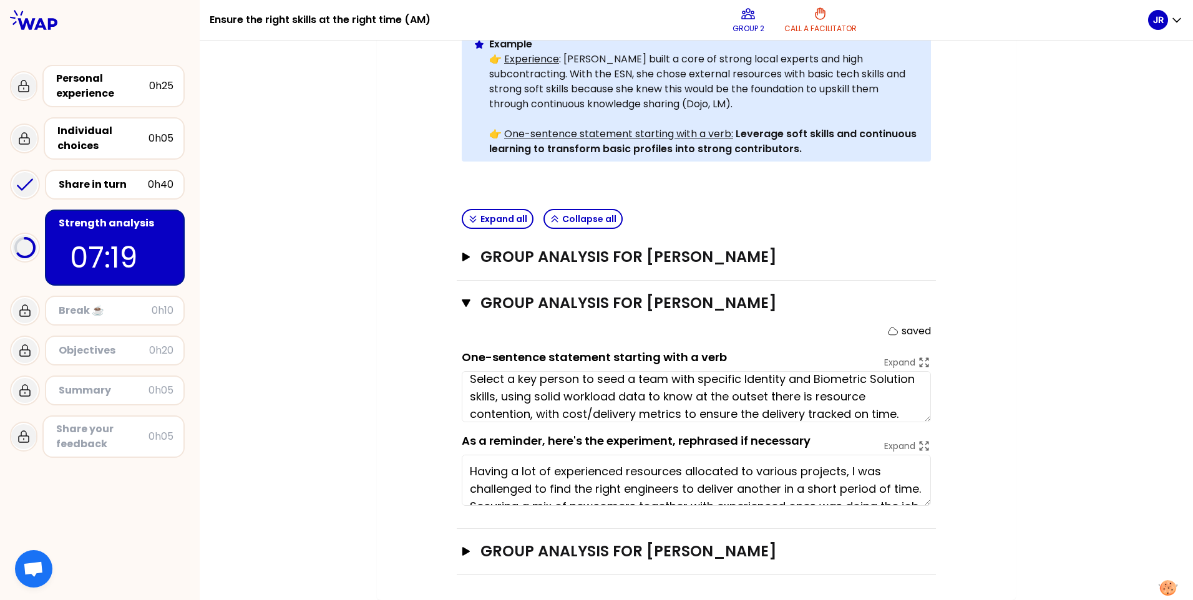
click at [899, 415] on textarea "Select a key person to seed a team with specific Identity and Biometric Solutio…" at bounding box center [696, 396] width 469 height 51
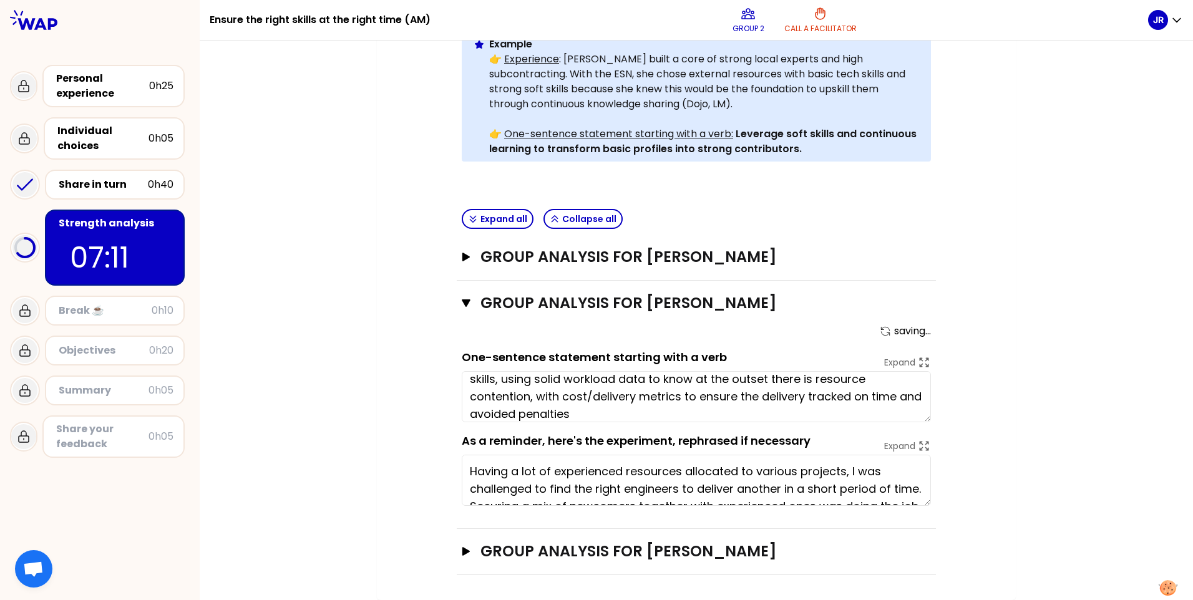
type textarea "Select a key person to seed a team with specific Identity and Biometric Solutio…"
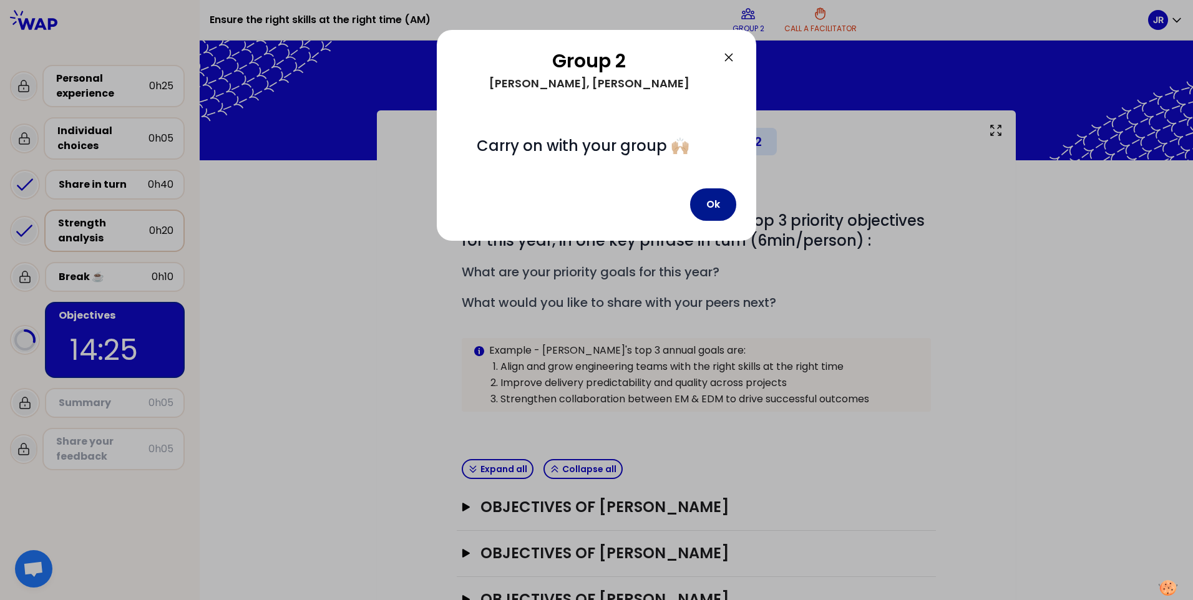
click at [717, 204] on button "Ok" at bounding box center [713, 205] width 46 height 32
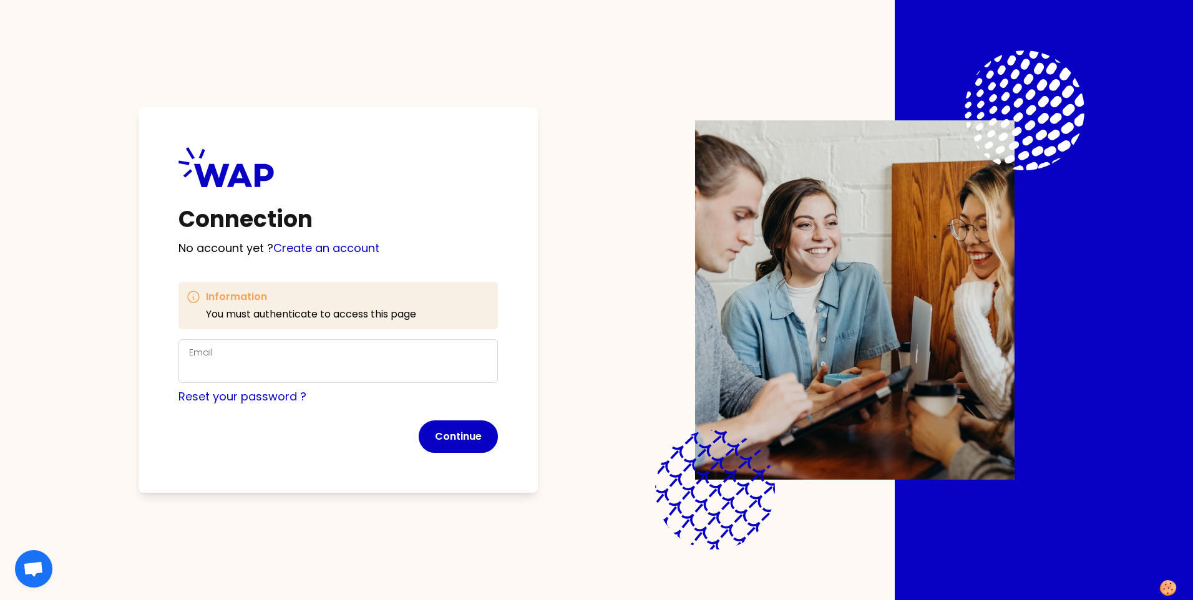
click at [224, 353] on div "Email" at bounding box center [338, 361] width 298 height 32
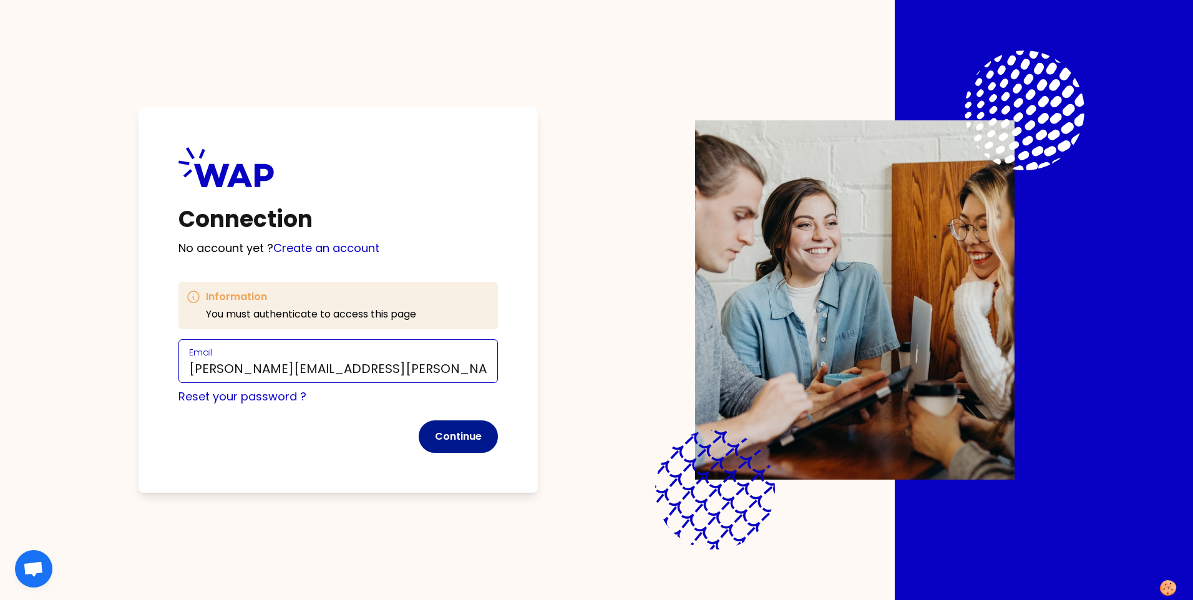
type input "john.risson@thalesgroup.com.au"
click at [468, 440] on button "Continue" at bounding box center [458, 437] width 79 height 32
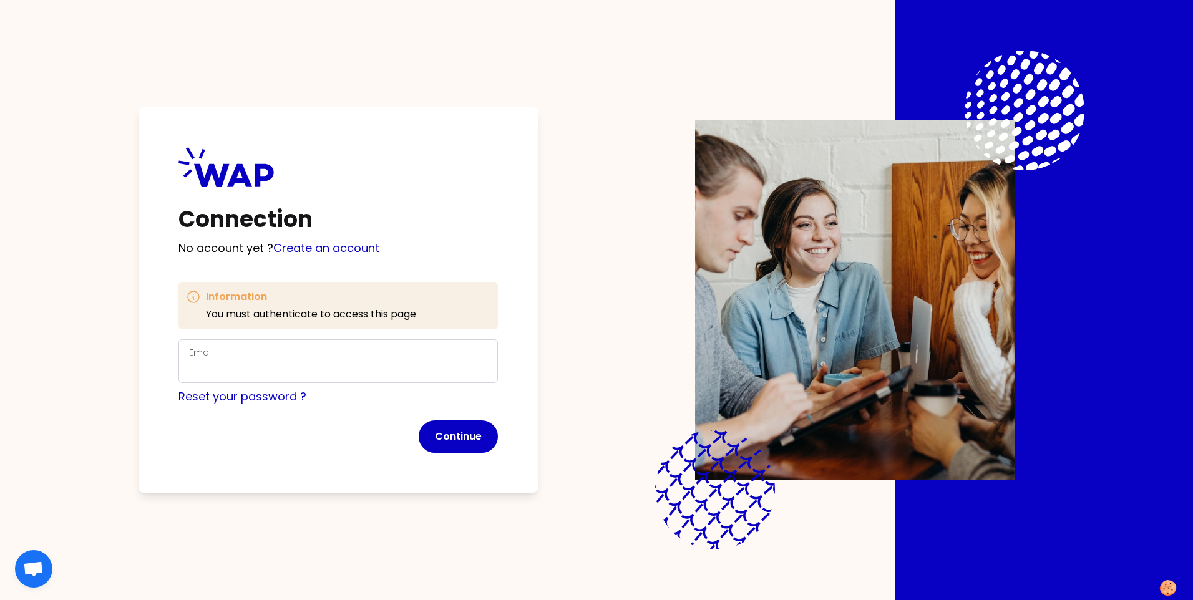
click at [222, 352] on div "Email" at bounding box center [338, 361] width 298 height 32
click at [385, 67] on div "Connection No account yet ? Create an account Information You must authenticate…" at bounding box center [597, 300] width 1034 height 600
click at [456, 432] on button "Continue" at bounding box center [458, 437] width 79 height 32
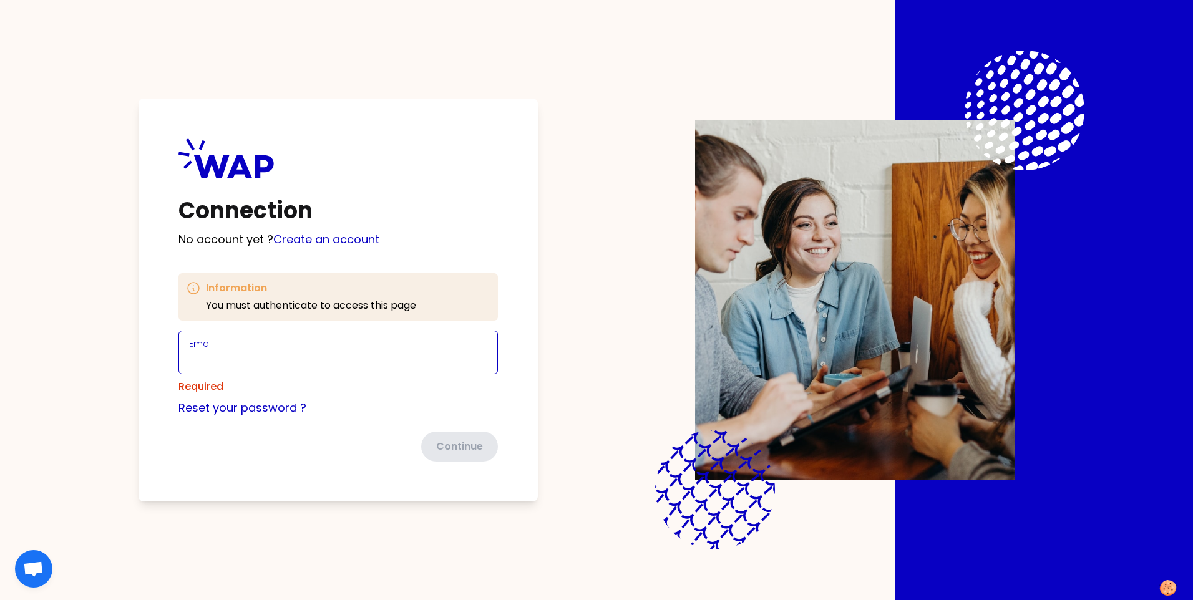
click at [200, 366] on input "Email" at bounding box center [338, 359] width 298 height 17
click at [217, 355] on input "Email" at bounding box center [338, 359] width 298 height 17
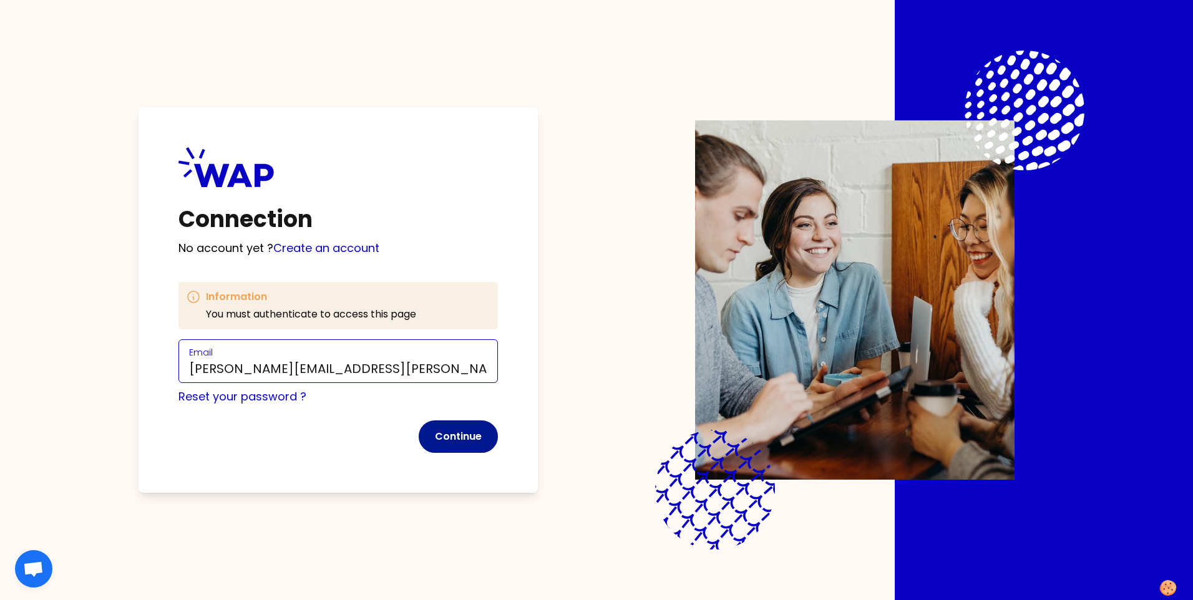
type input "[PERSON_NAME][EMAIL_ADDRESS][PERSON_NAME][DOMAIN_NAME]"
click at [434, 429] on button "Continue" at bounding box center [458, 437] width 79 height 32
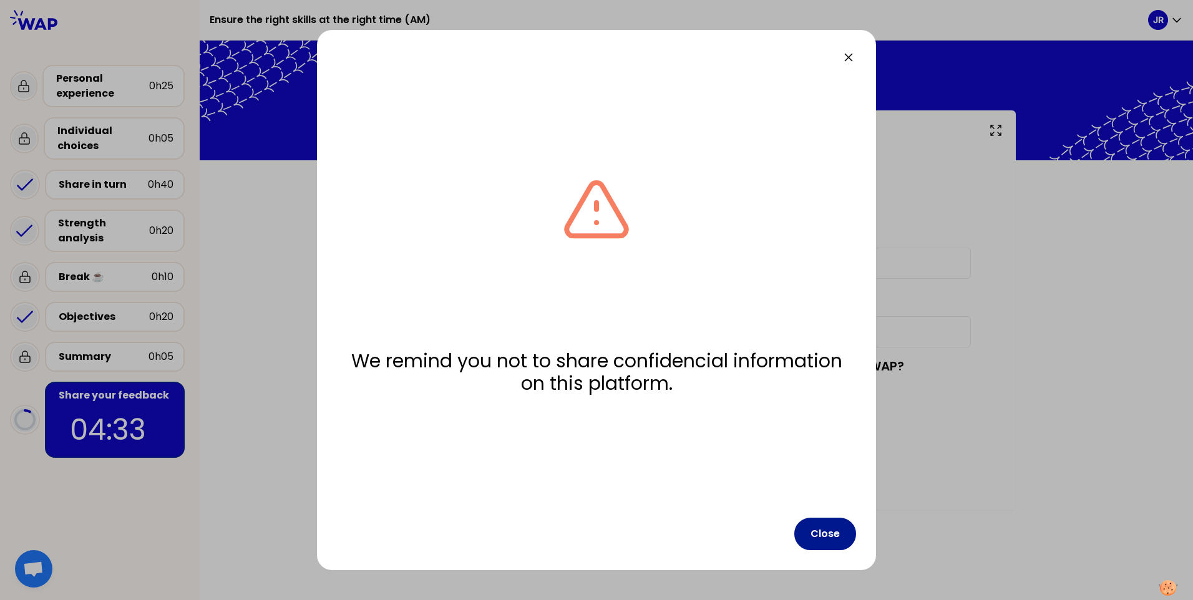
click at [834, 534] on button "Close" at bounding box center [826, 534] width 62 height 32
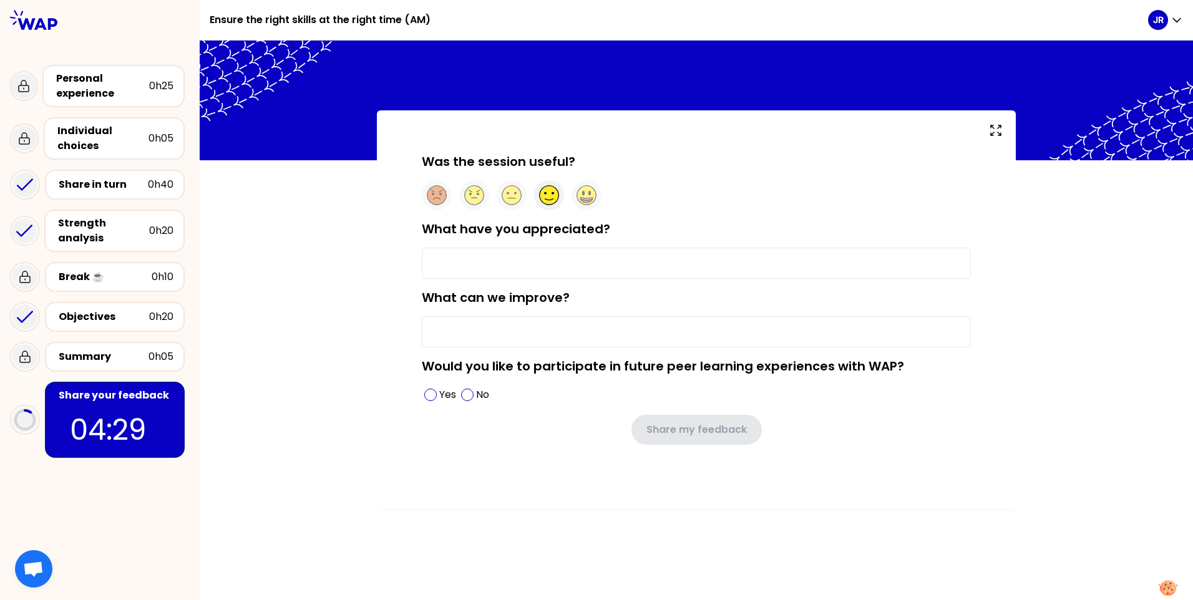
click at [549, 197] on circle at bounding box center [549, 195] width 19 height 19
click at [451, 265] on input "What have you appreciated?" at bounding box center [696, 263] width 549 height 31
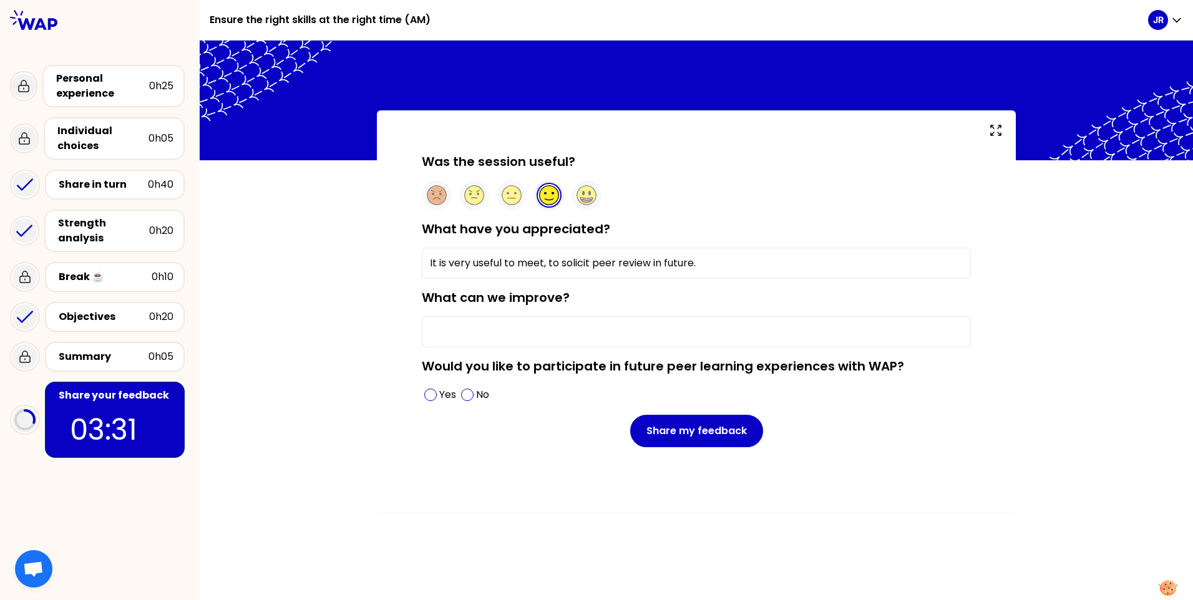
type input "It is very useful to meet, to solicit peer review in future."
click at [476, 335] on input "What can we improve?" at bounding box center [696, 331] width 549 height 31
type input "T"
click at [434, 395] on span at bounding box center [430, 395] width 12 height 12
click at [524, 331] on input "The improvement" at bounding box center [696, 331] width 549 height 31
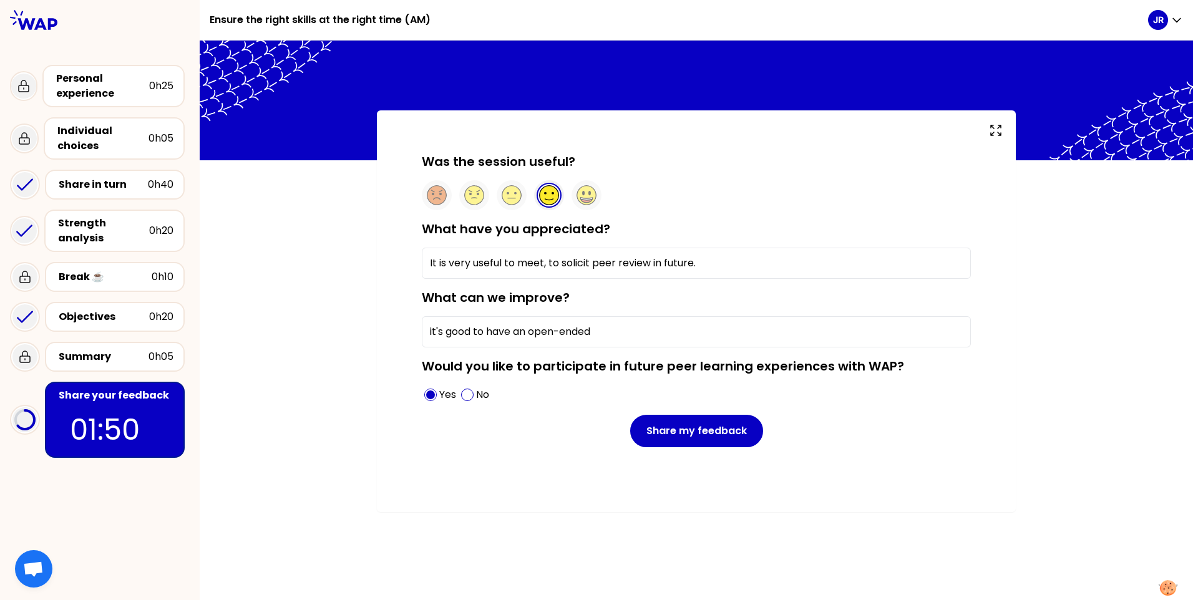
click at [620, 328] on input "it's good to have an open-ended" at bounding box center [696, 331] width 549 height 31
type input "It's good to have an open-ended query on future topics. You might complement th…"
click at [549, 262] on input "It is very useful to meet, to solicit peer review in future." at bounding box center [696, 263] width 549 height 31
type input "It is very useful to meet, in order to solicit peer feedback in future."
click at [936, 334] on input "It's good to have an open-ended query on future topics. You might complement th…" at bounding box center [696, 331] width 549 height 31
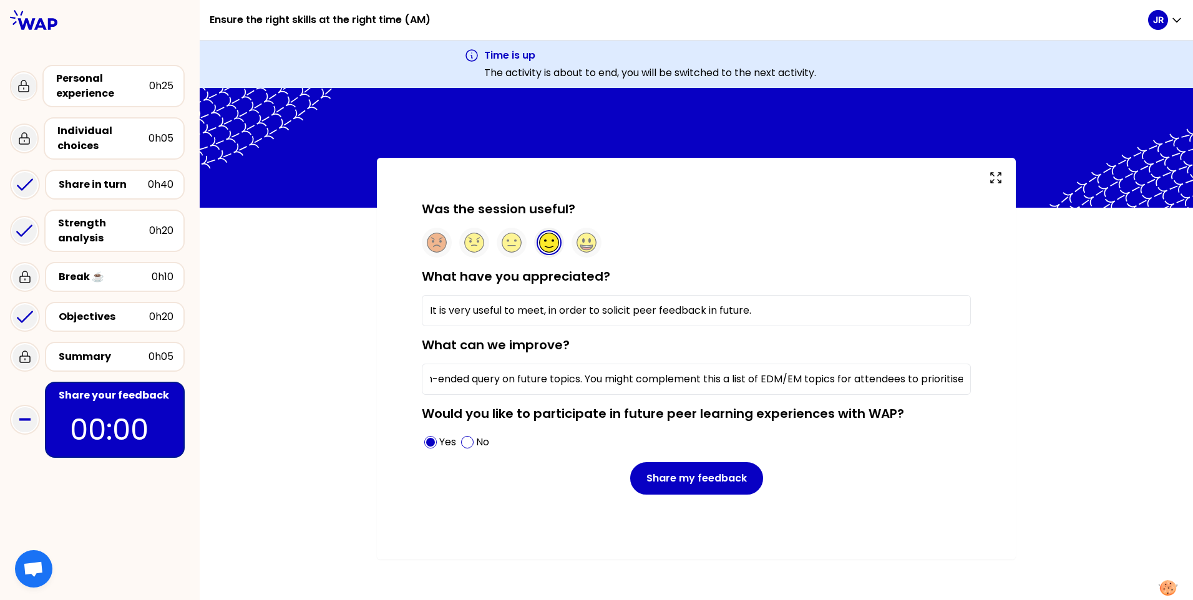
scroll to position [0, 127]
click at [727, 381] on input "It's good to have an open-ended query on future topics. You might complement th…" at bounding box center [696, 379] width 549 height 31
drag, startPoint x: 891, startPoint y: 376, endPoint x: 1019, endPoint y: 378, distance: 128.6
click at [1019, 378] on div "Was the session useful? What have you appreciated? It is very useful to meet, i…" at bounding box center [697, 359] width 994 height 402
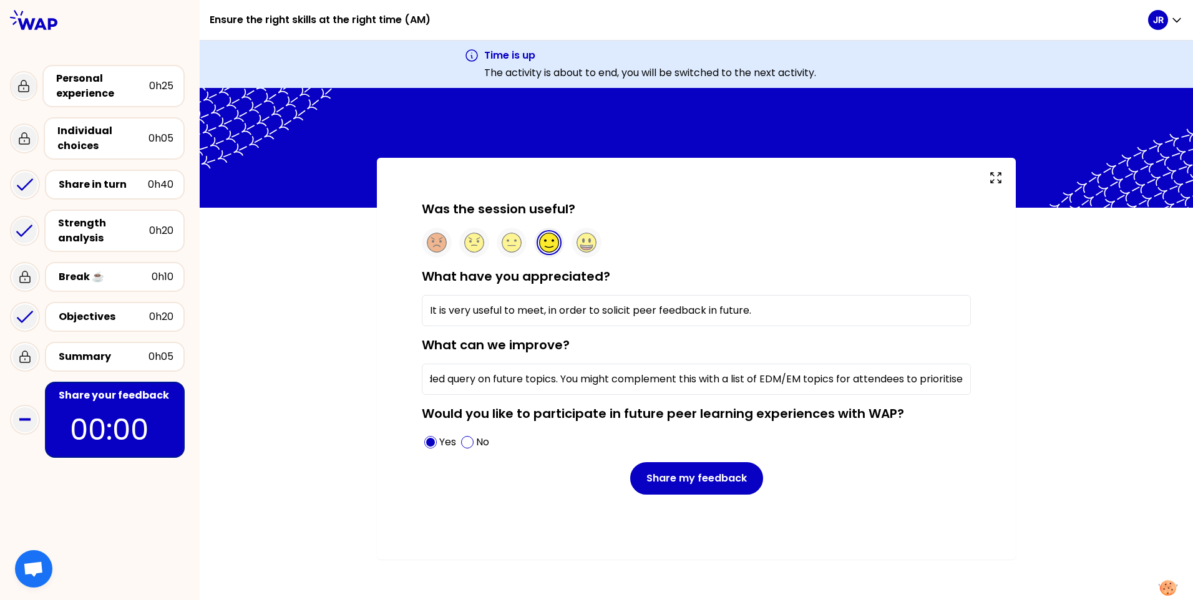
click at [957, 384] on input "It's good to have an open-ended query on future topics. You might complement th…" at bounding box center [696, 379] width 549 height 31
click at [965, 380] on input "It's good to have an open-ended query on future topics. You might complement th…" at bounding box center [696, 379] width 549 height 31
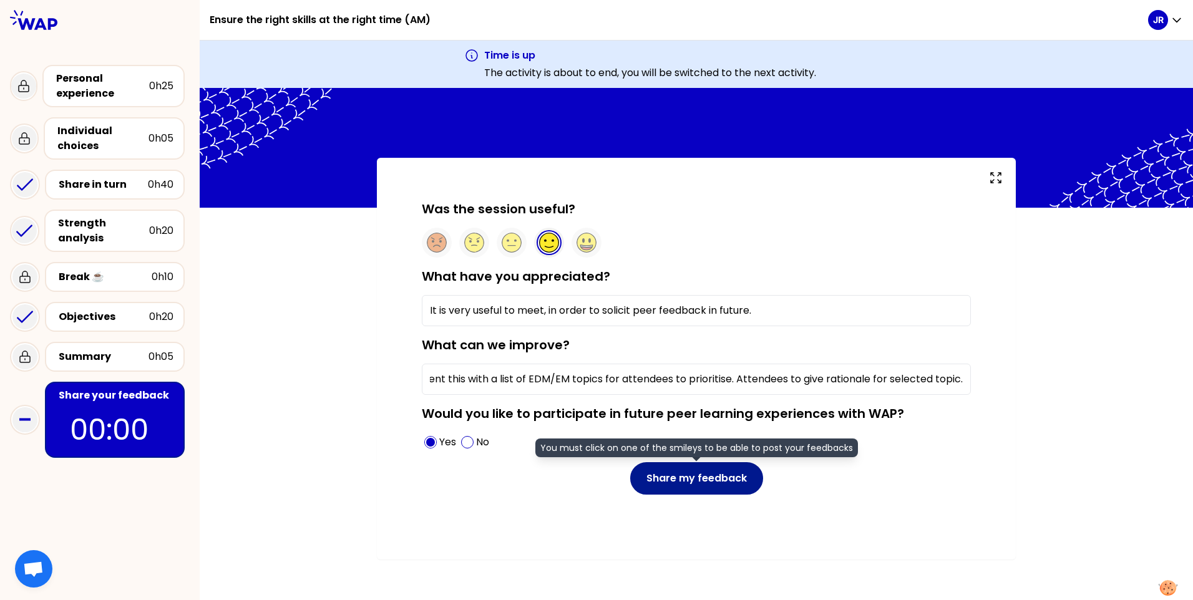
type input "It's good to have an open-ended query on future topics. You might complement th…"
click at [698, 481] on button "Share my feedback" at bounding box center [696, 479] width 133 height 32
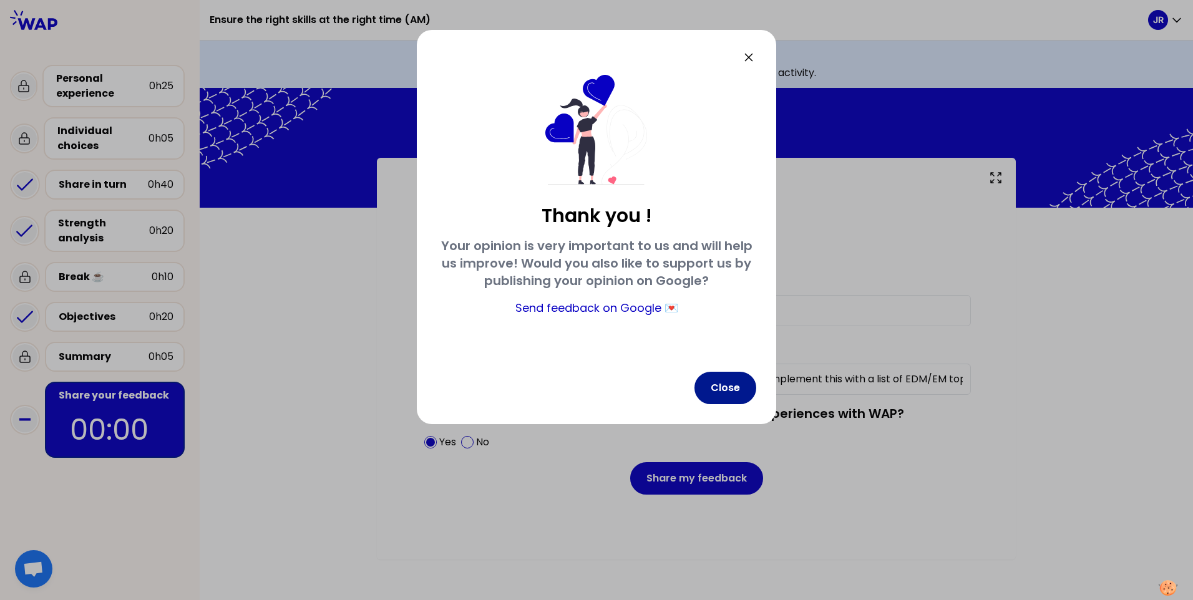
click at [730, 382] on button "Close" at bounding box center [726, 388] width 62 height 32
